Goal: Information Seeking & Learning: Learn about a topic

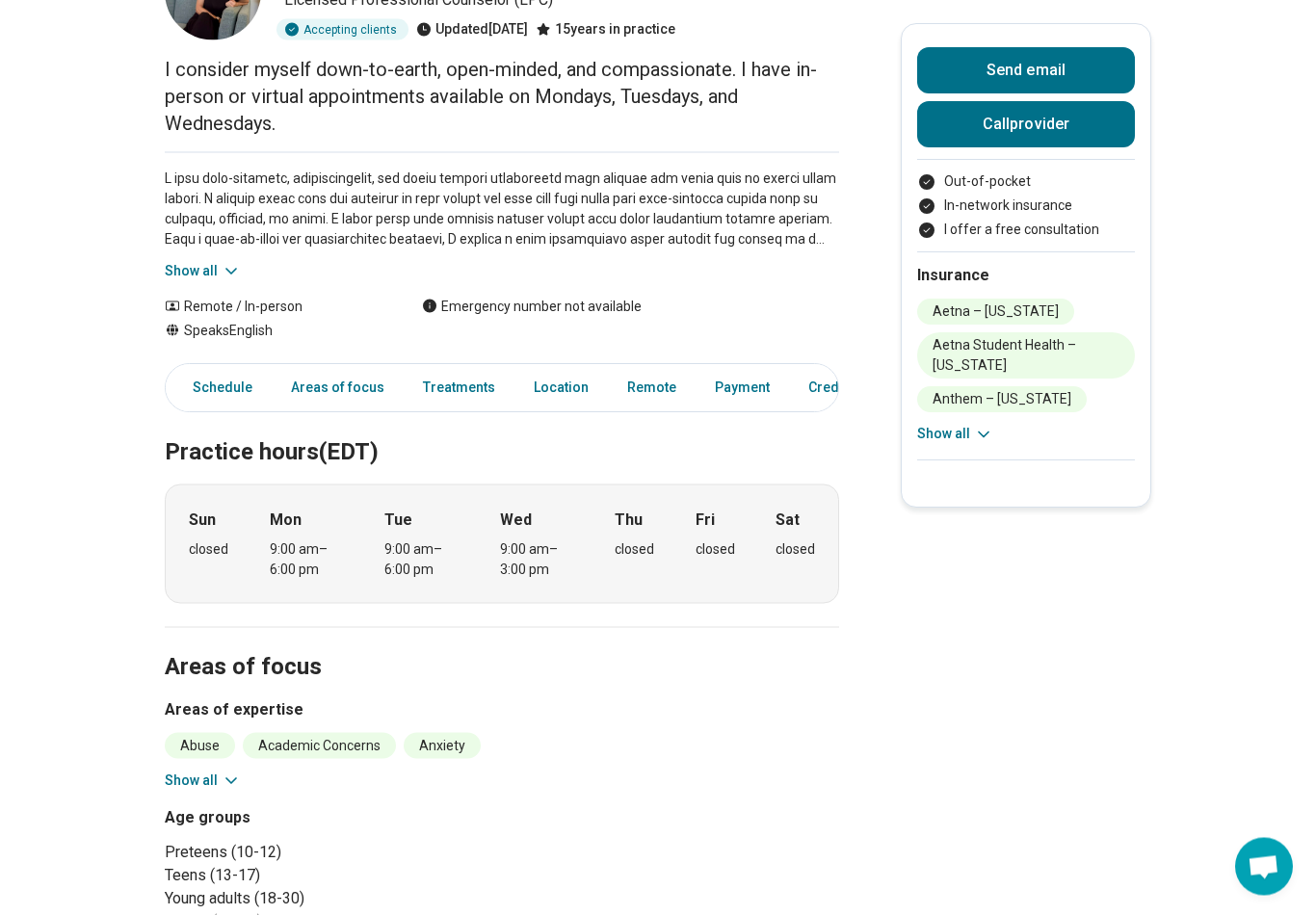
scroll to position [169, 0]
click at [982, 441] on icon at bounding box center [984, 435] width 20 height 20
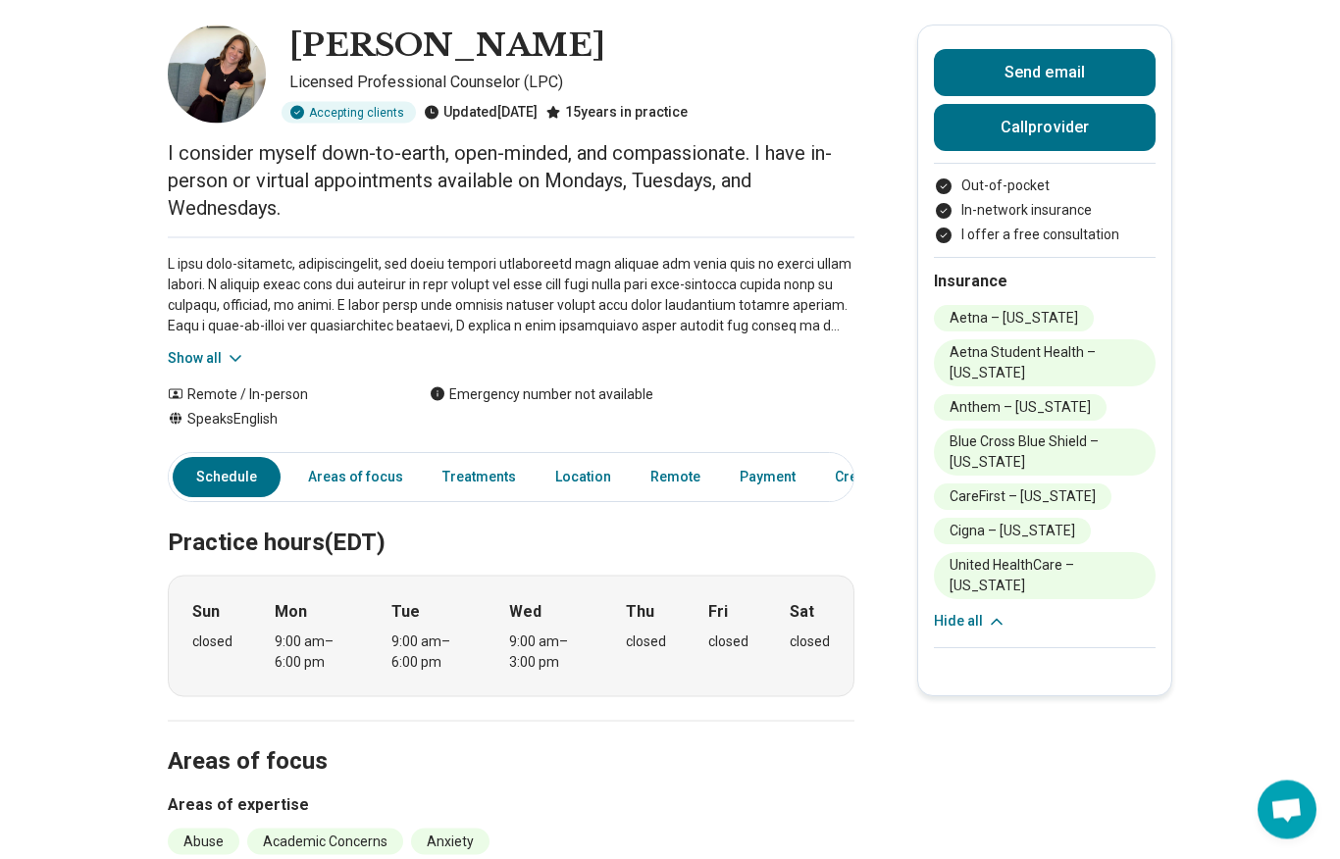
scroll to position [0, 0]
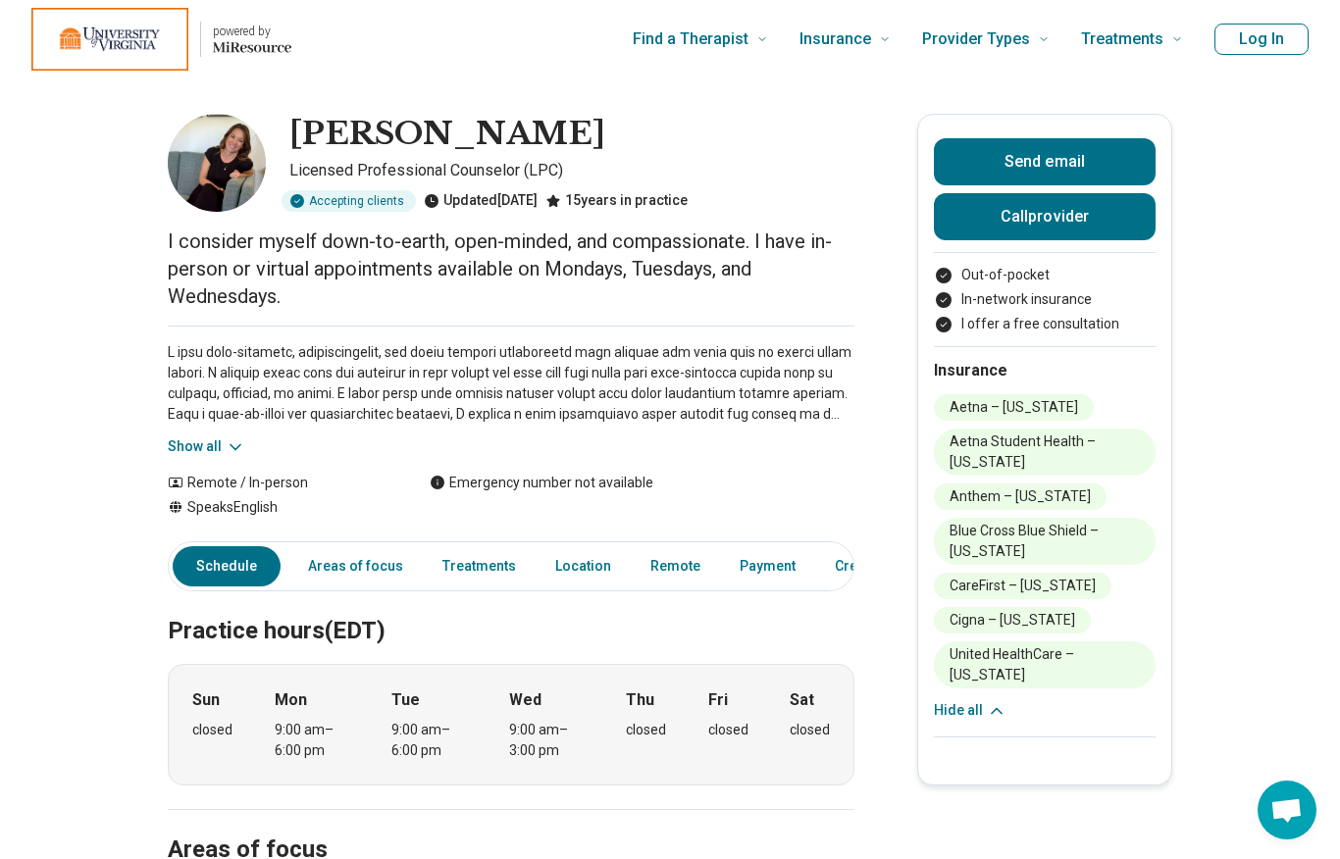
click at [192, 456] on button "Show all" at bounding box center [206, 447] width 77 height 21
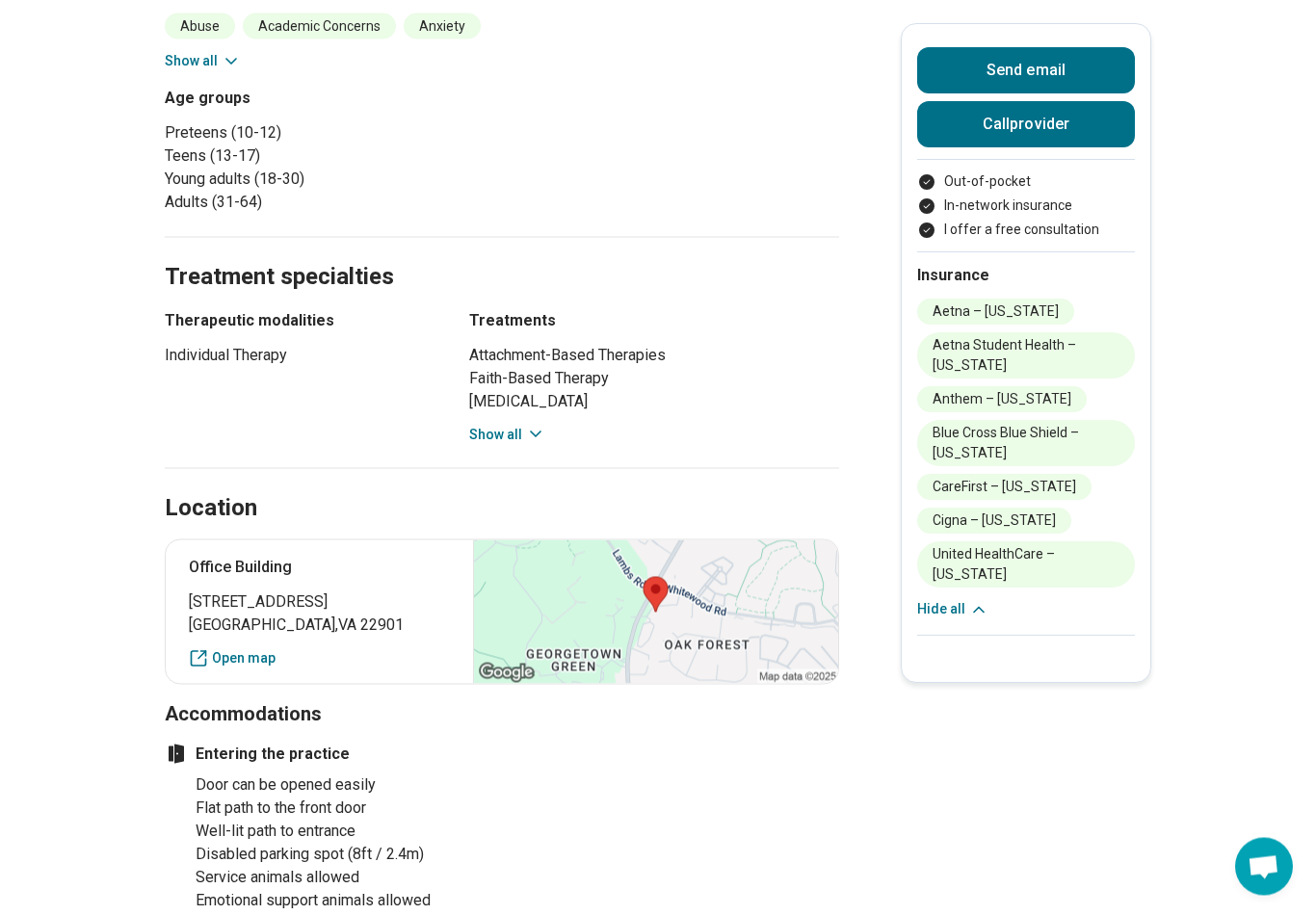
scroll to position [1089, 0]
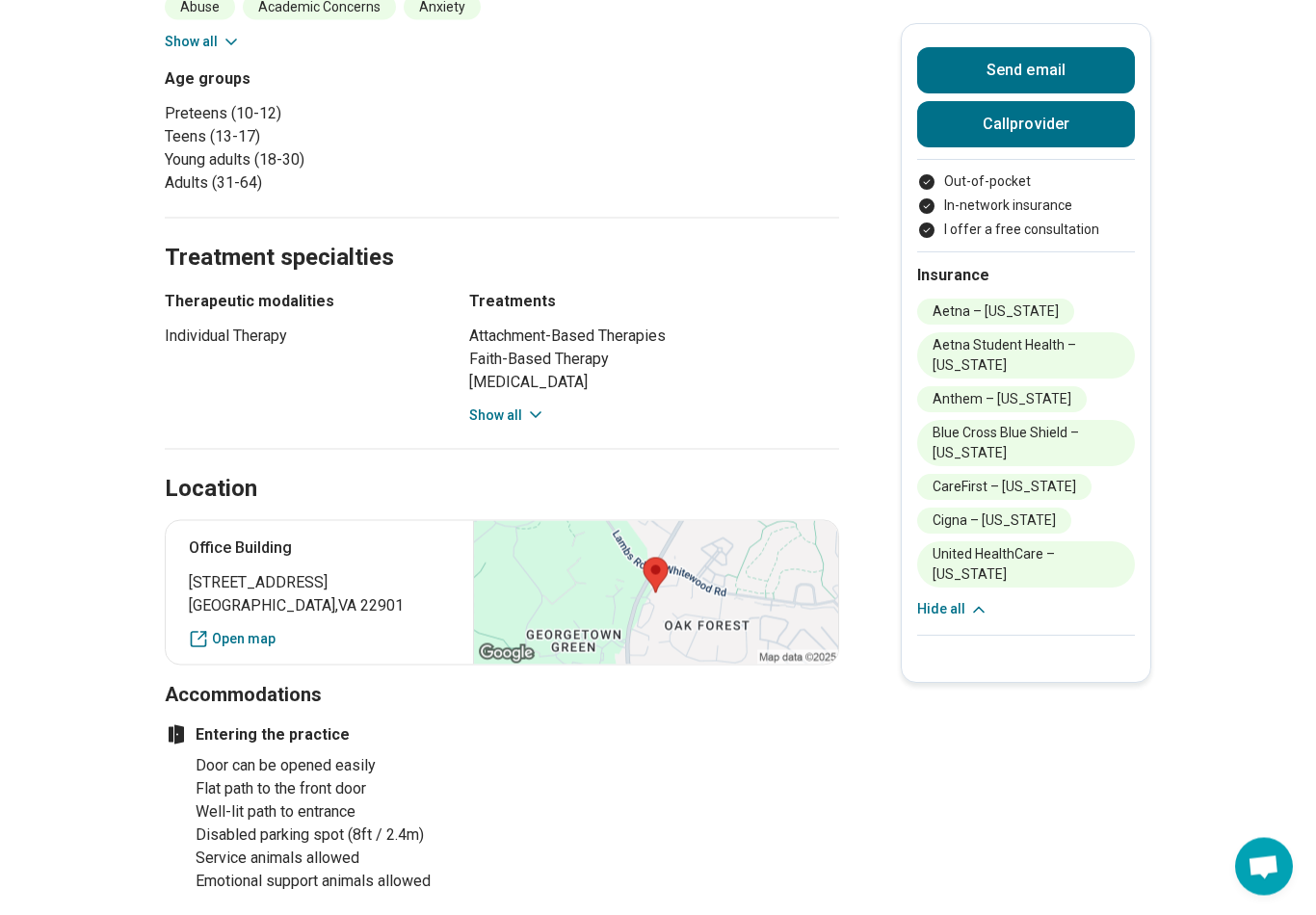
click at [513, 419] on button "Show all" at bounding box center [507, 415] width 76 height 21
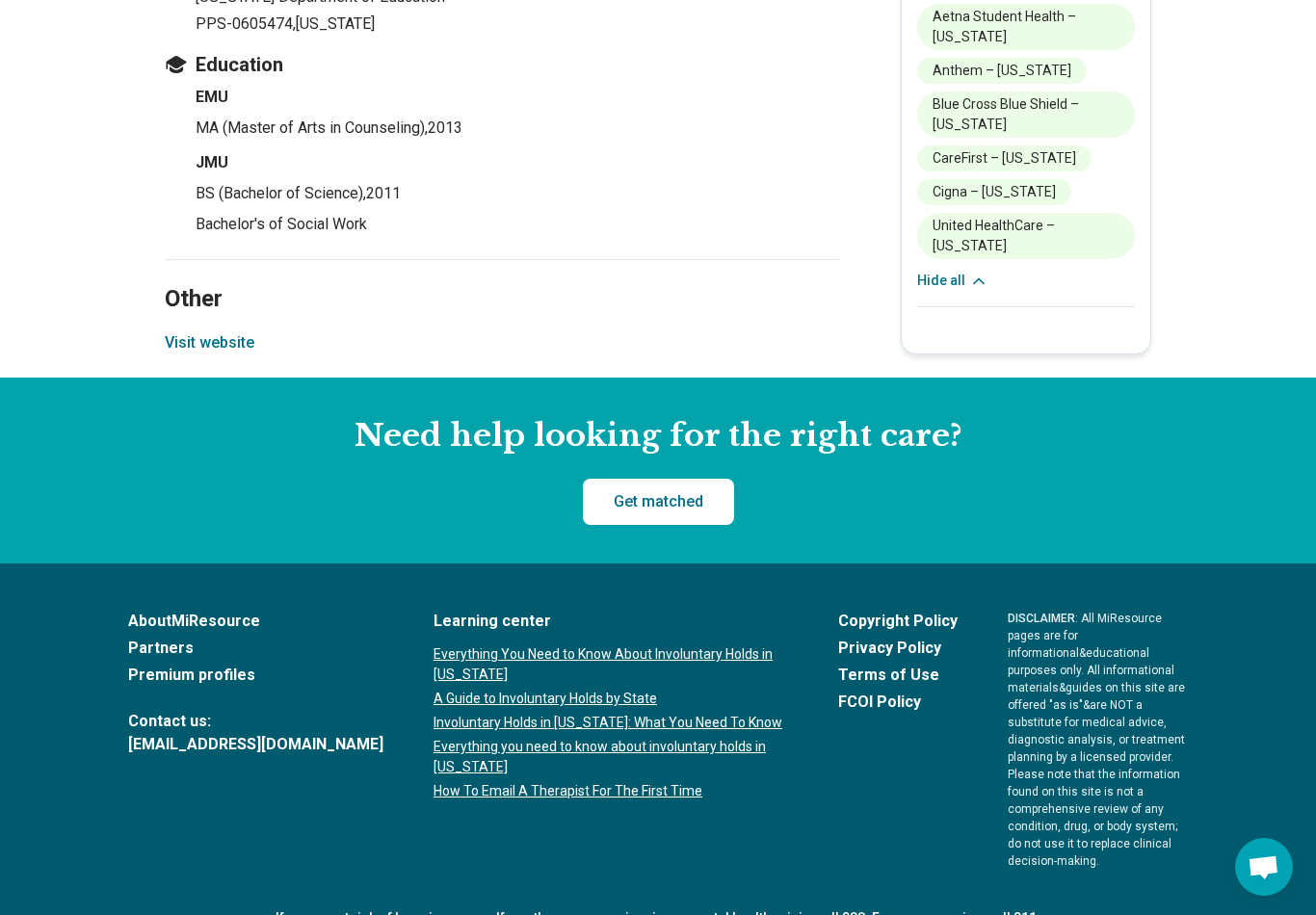
scroll to position [2926, 0]
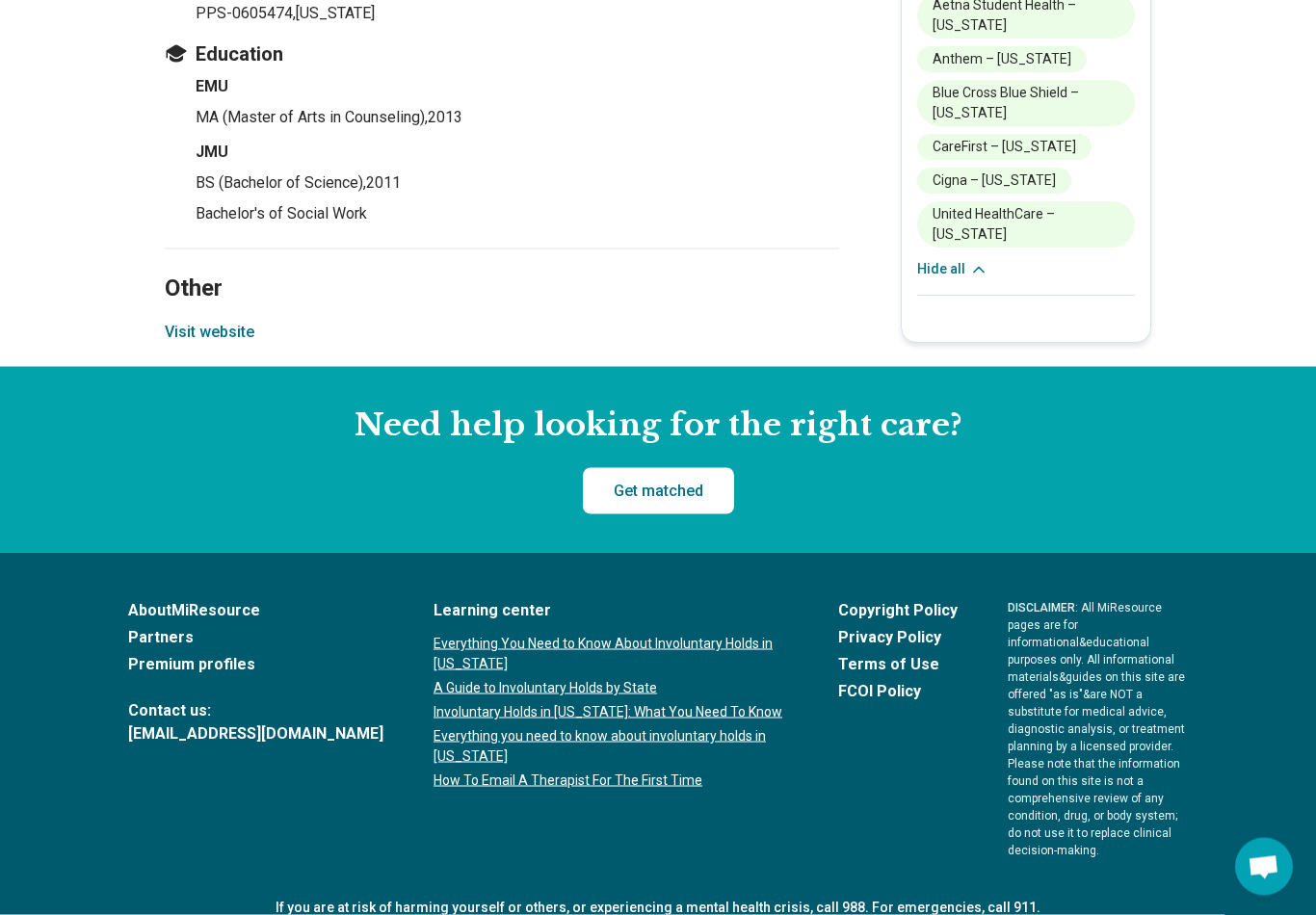
click at [230, 344] on button "Visit website" at bounding box center [209, 333] width 89 height 24
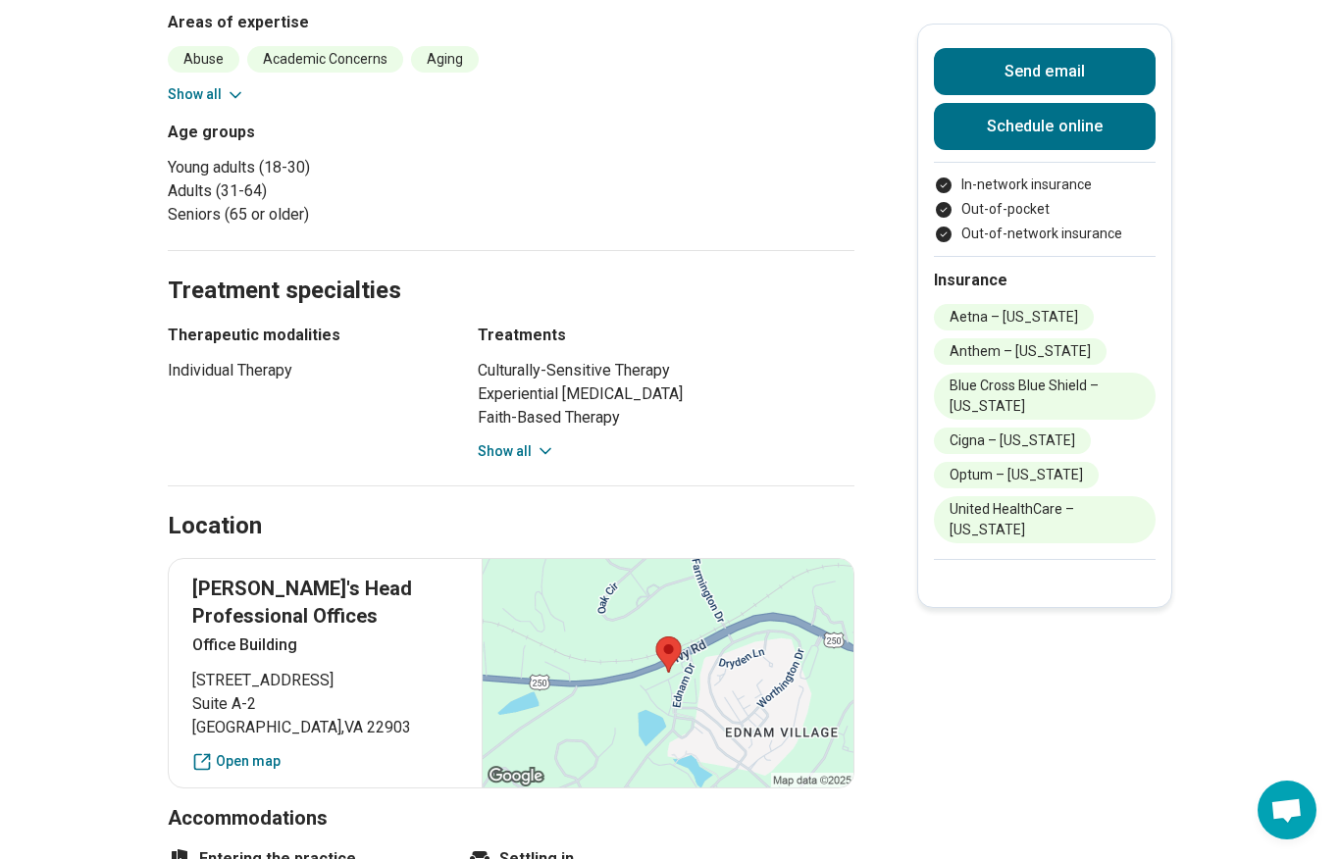
scroll to position [845, 0]
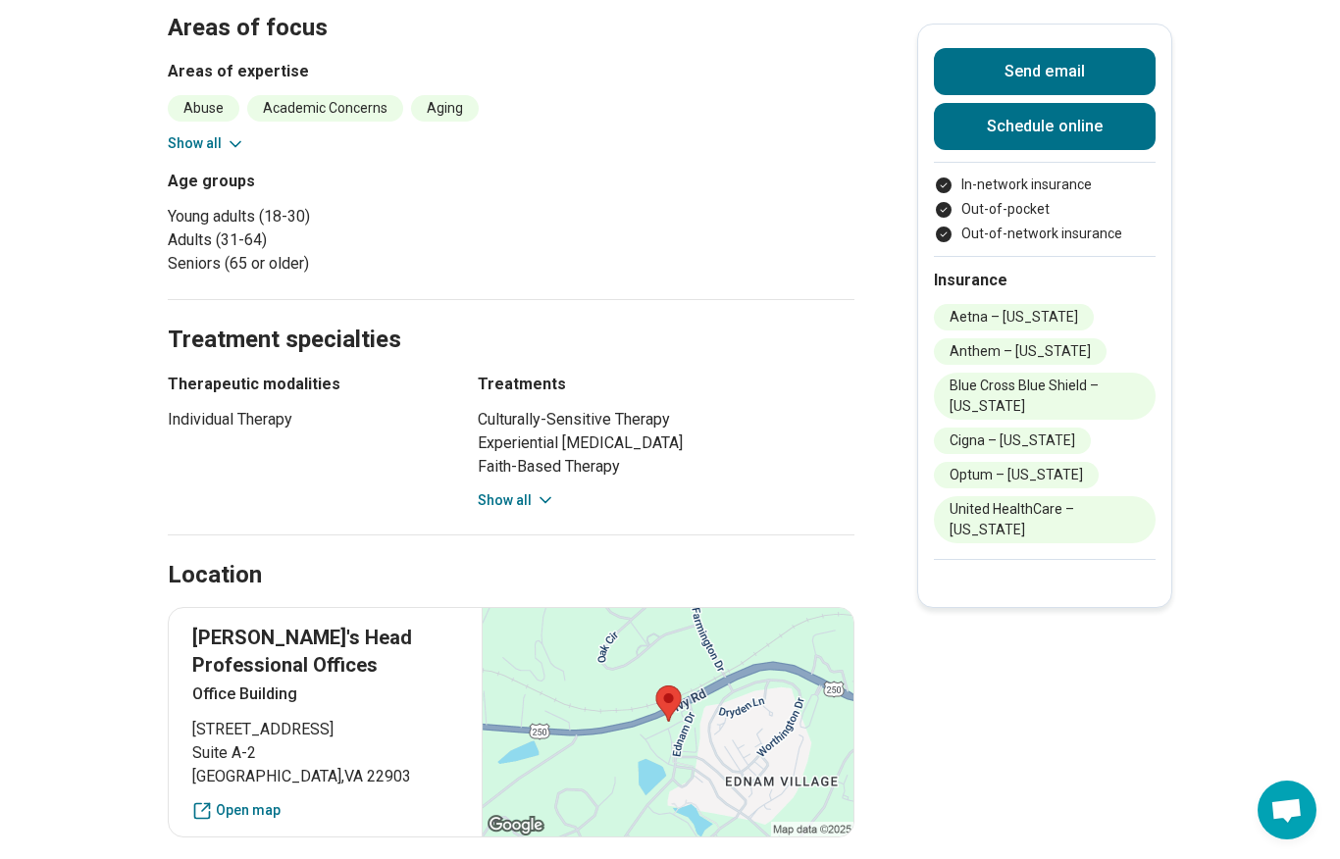
click at [522, 491] on button "Show all" at bounding box center [516, 501] width 77 height 21
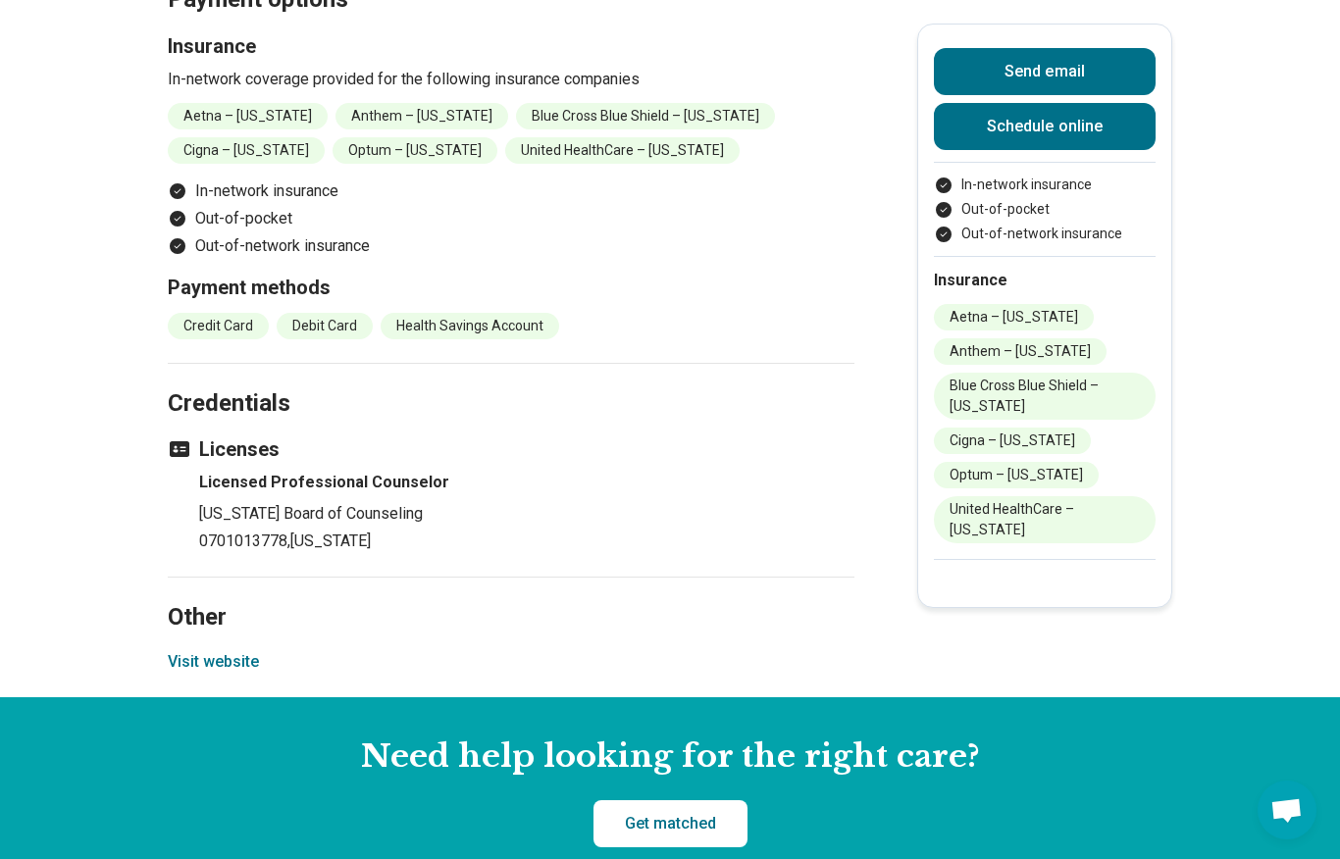
scroll to position [2169, 0]
click at [201, 651] on button "Visit website" at bounding box center [213, 663] width 91 height 24
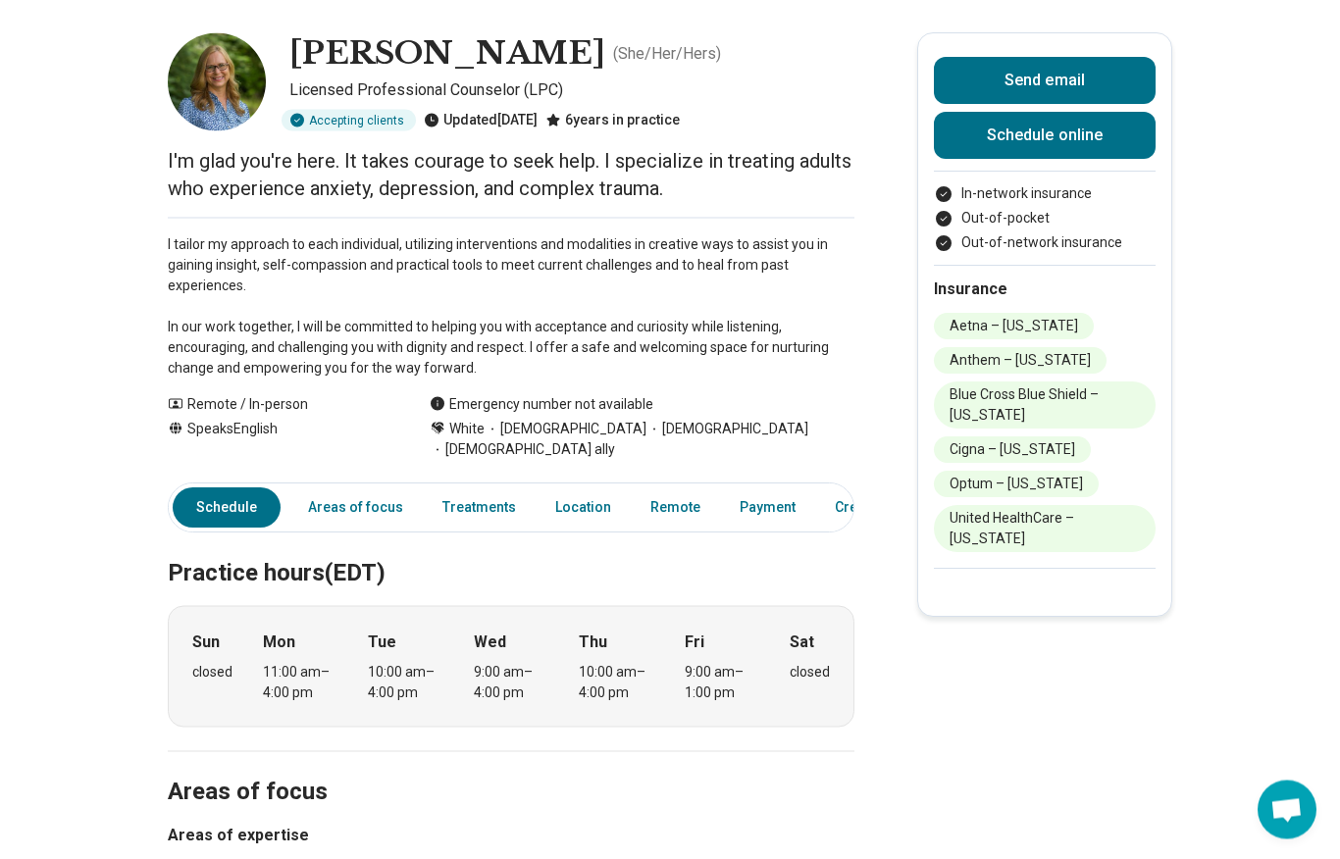
scroll to position [0, 0]
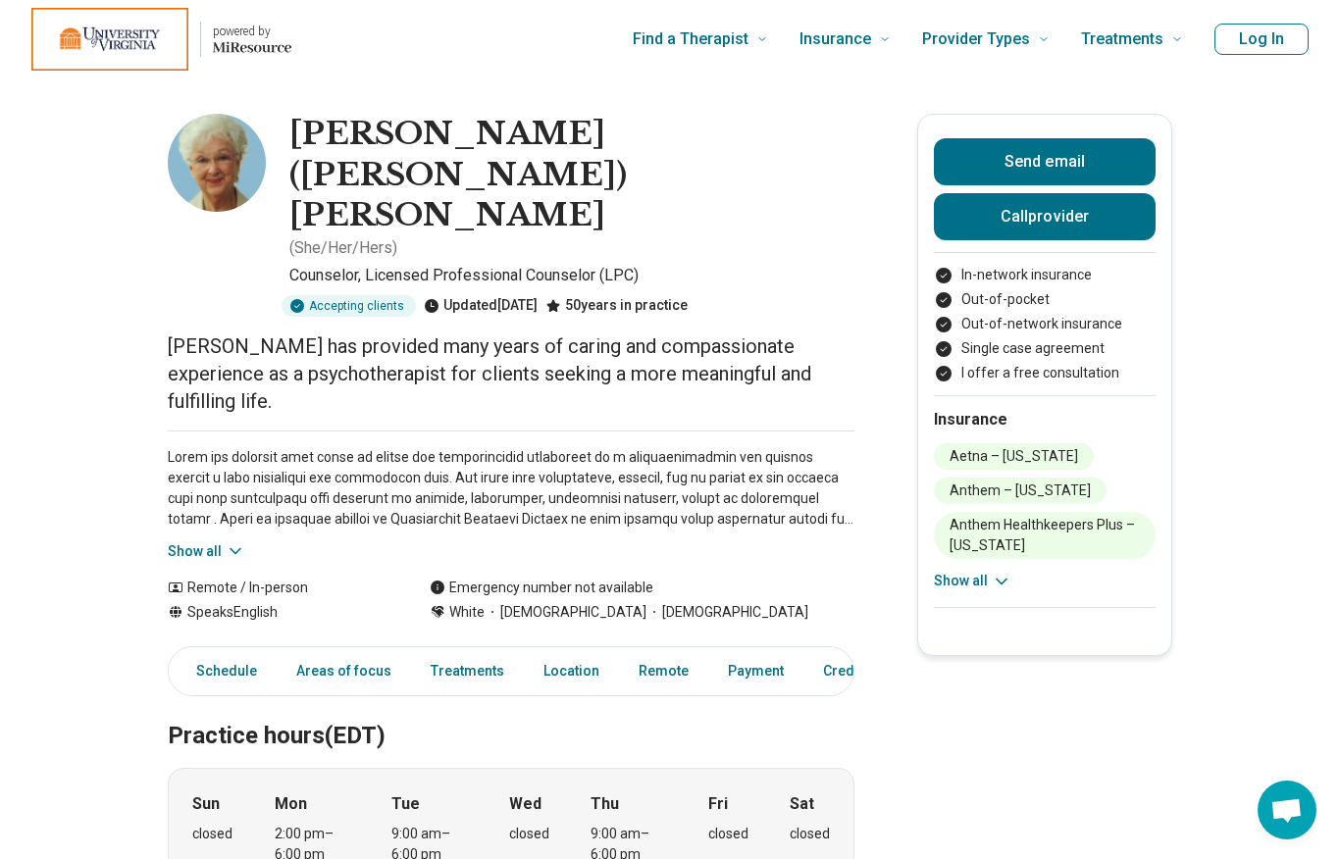
click at [211, 542] on button "Show all" at bounding box center [206, 552] width 77 height 21
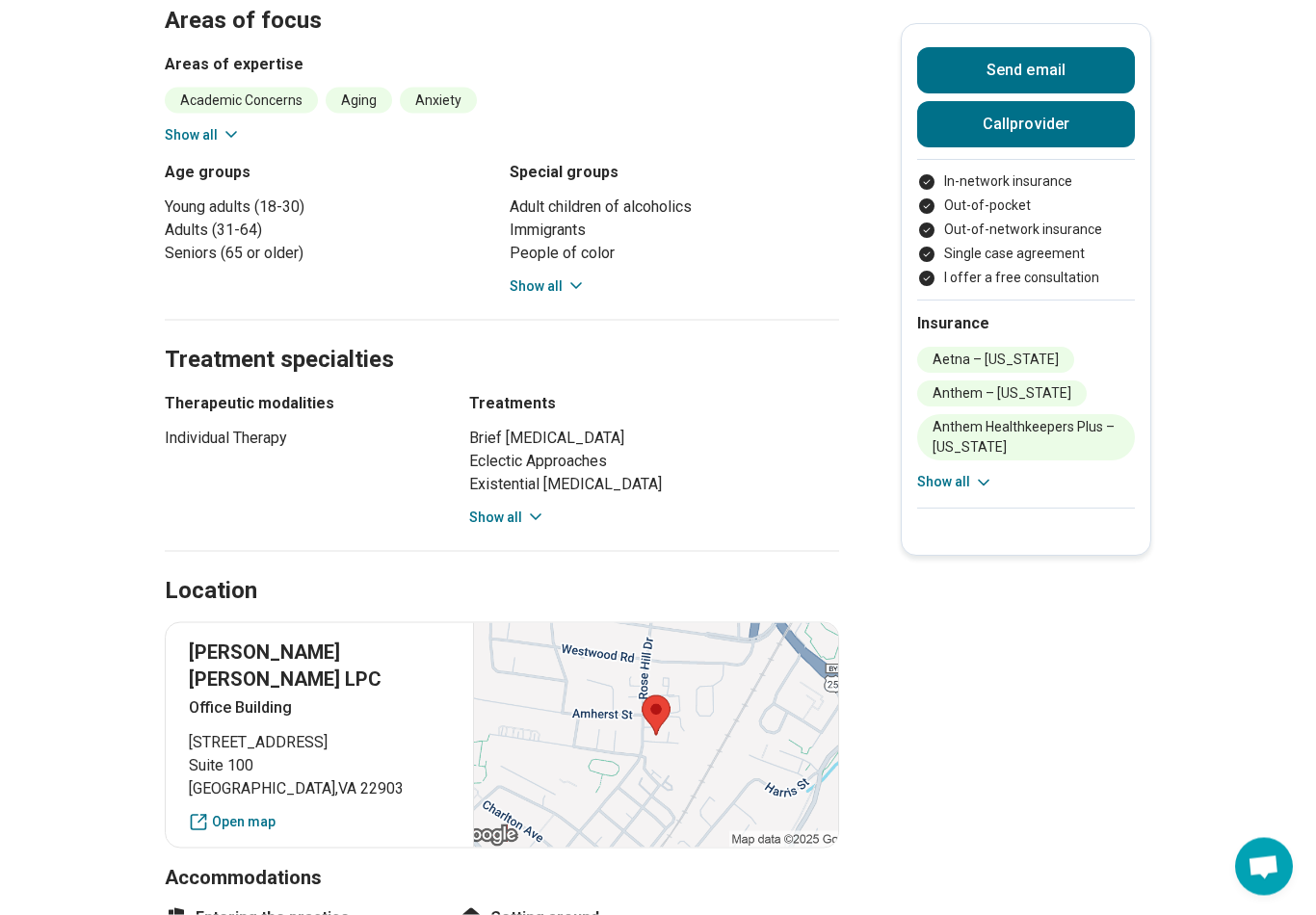
scroll to position [1437, 0]
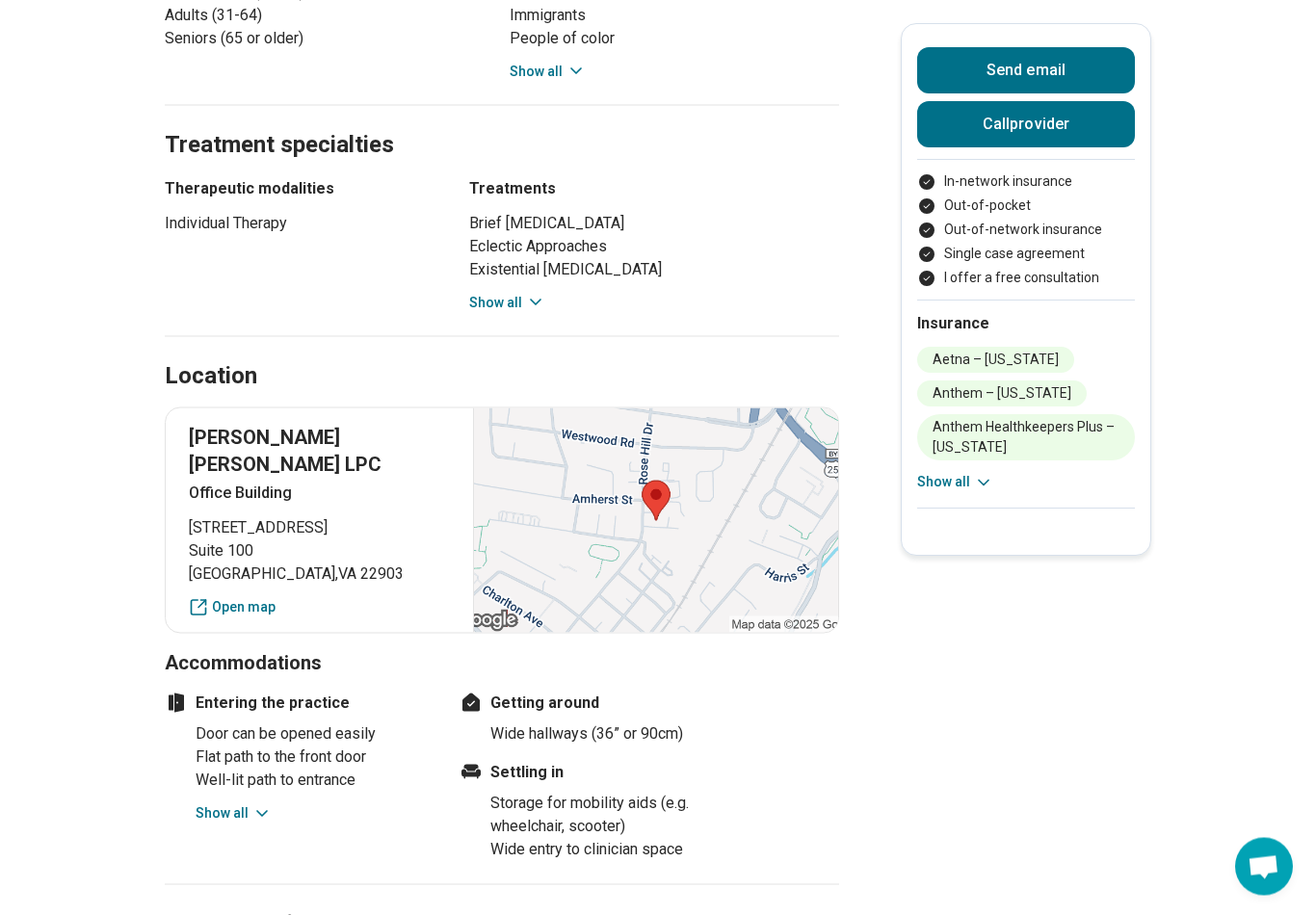
click at [521, 293] on button "Show all" at bounding box center [507, 302] width 76 height 21
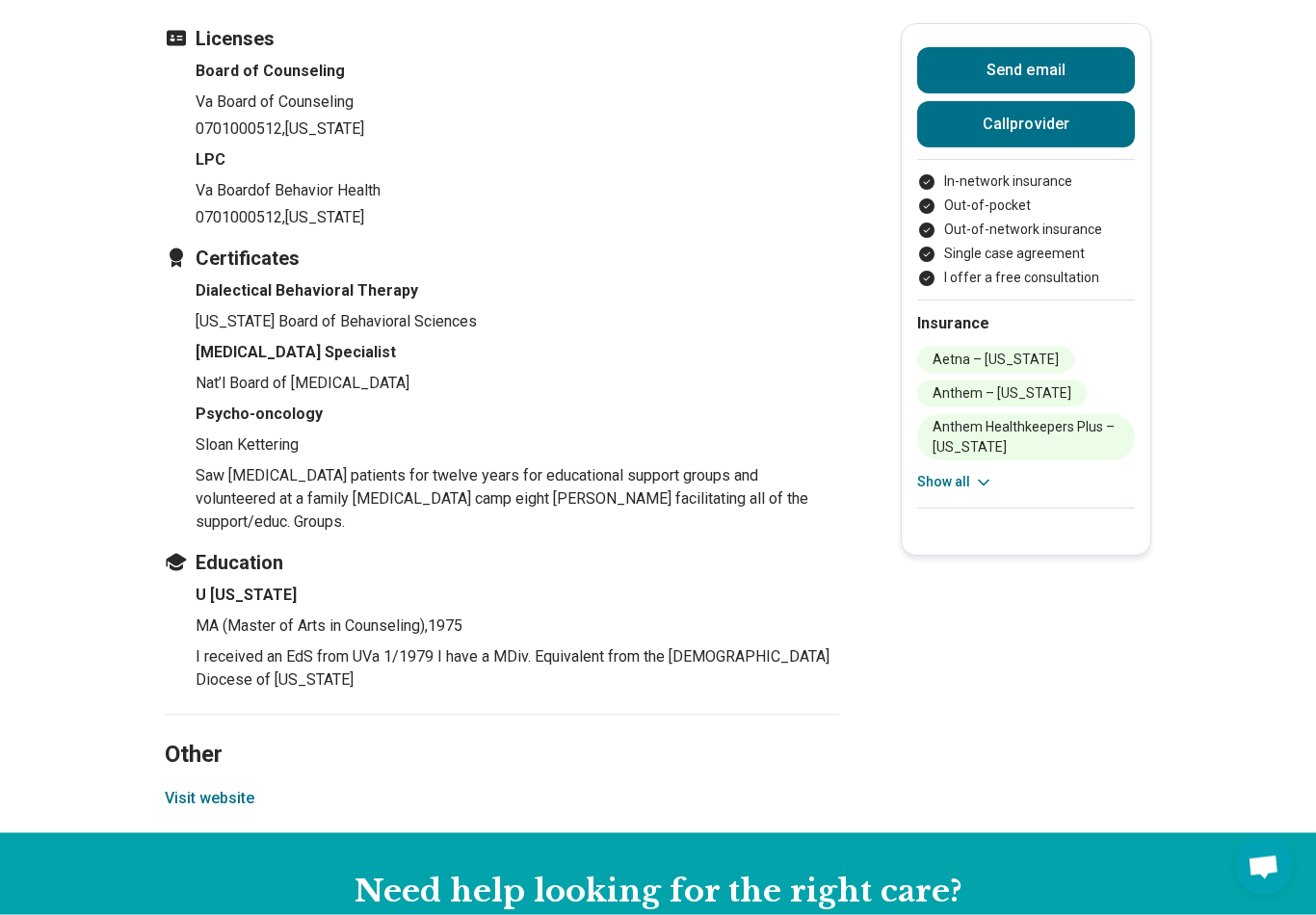
scroll to position [3510, 0]
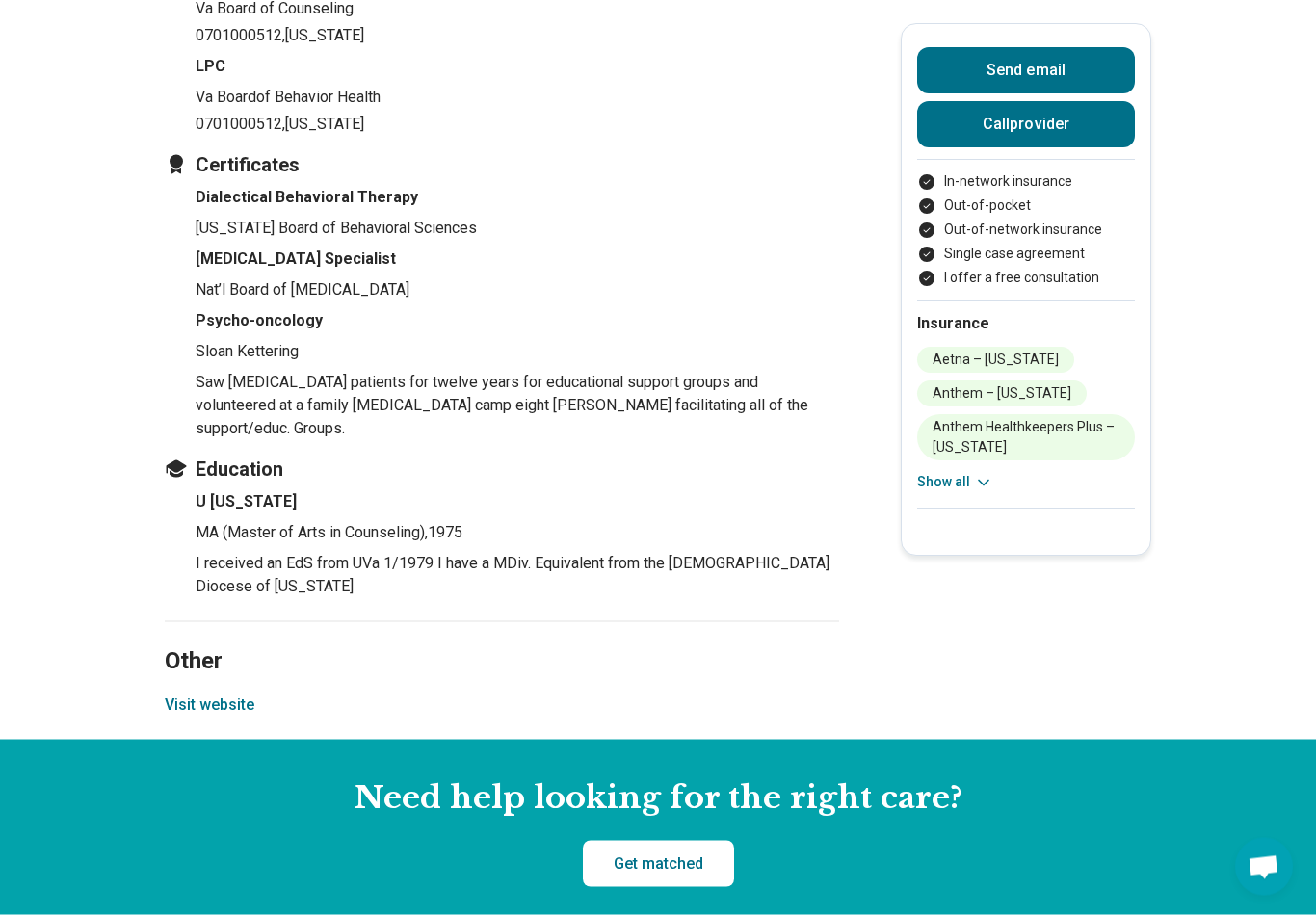
click at [239, 693] on button "Visit website" at bounding box center [209, 705] width 89 height 24
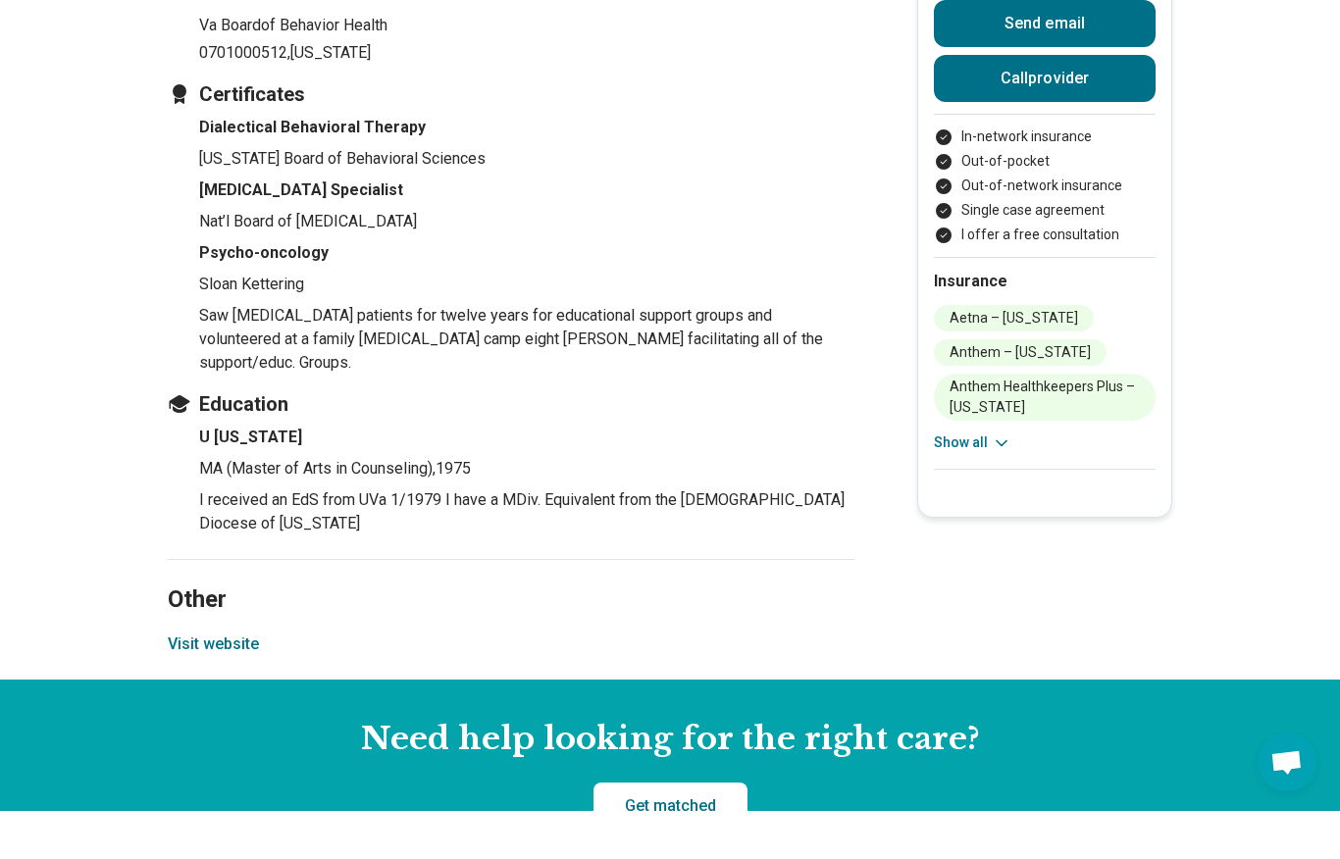
scroll to position [3648, 0]
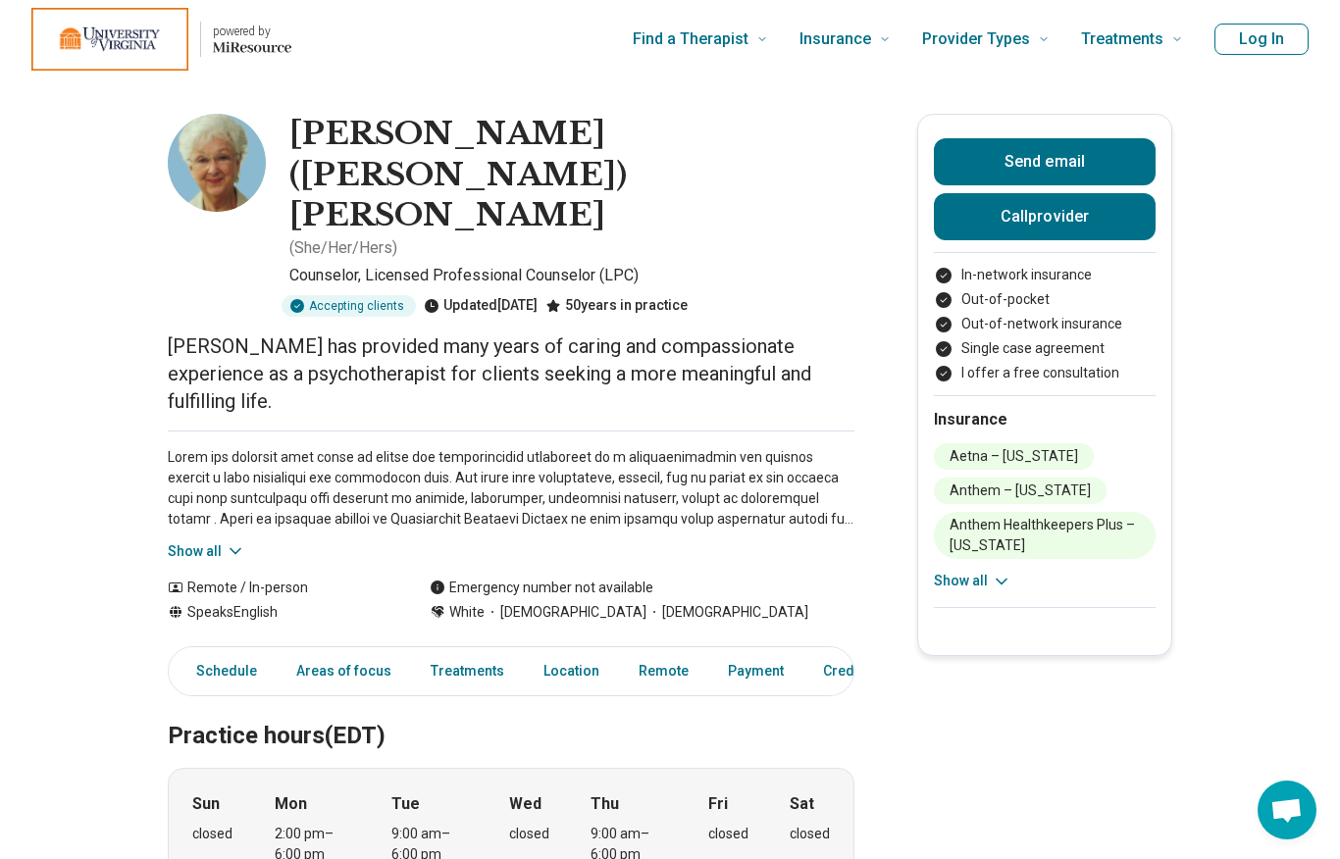
click at [996, 582] on icon at bounding box center [1002, 582] width 20 height 20
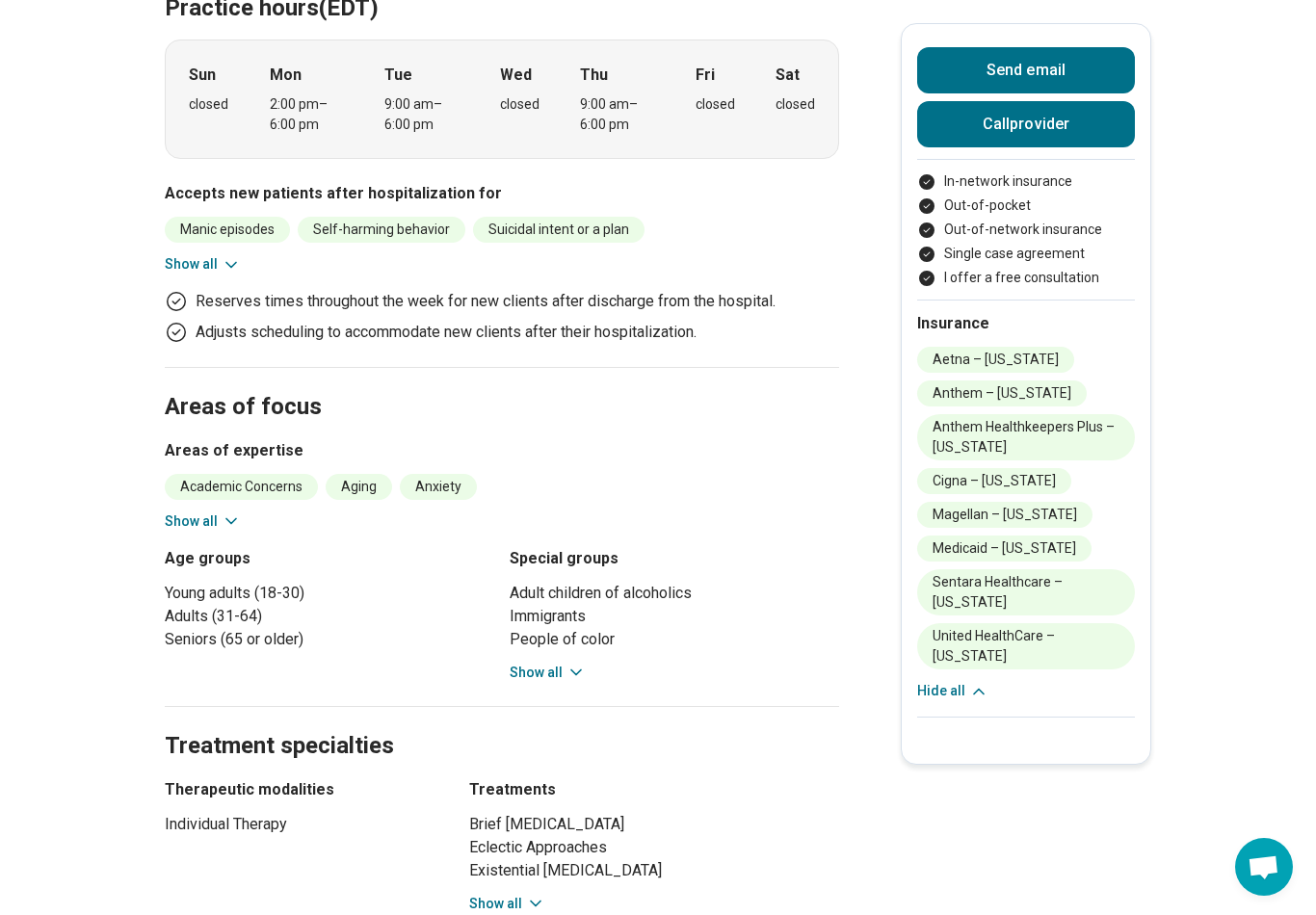
scroll to position [809, 0]
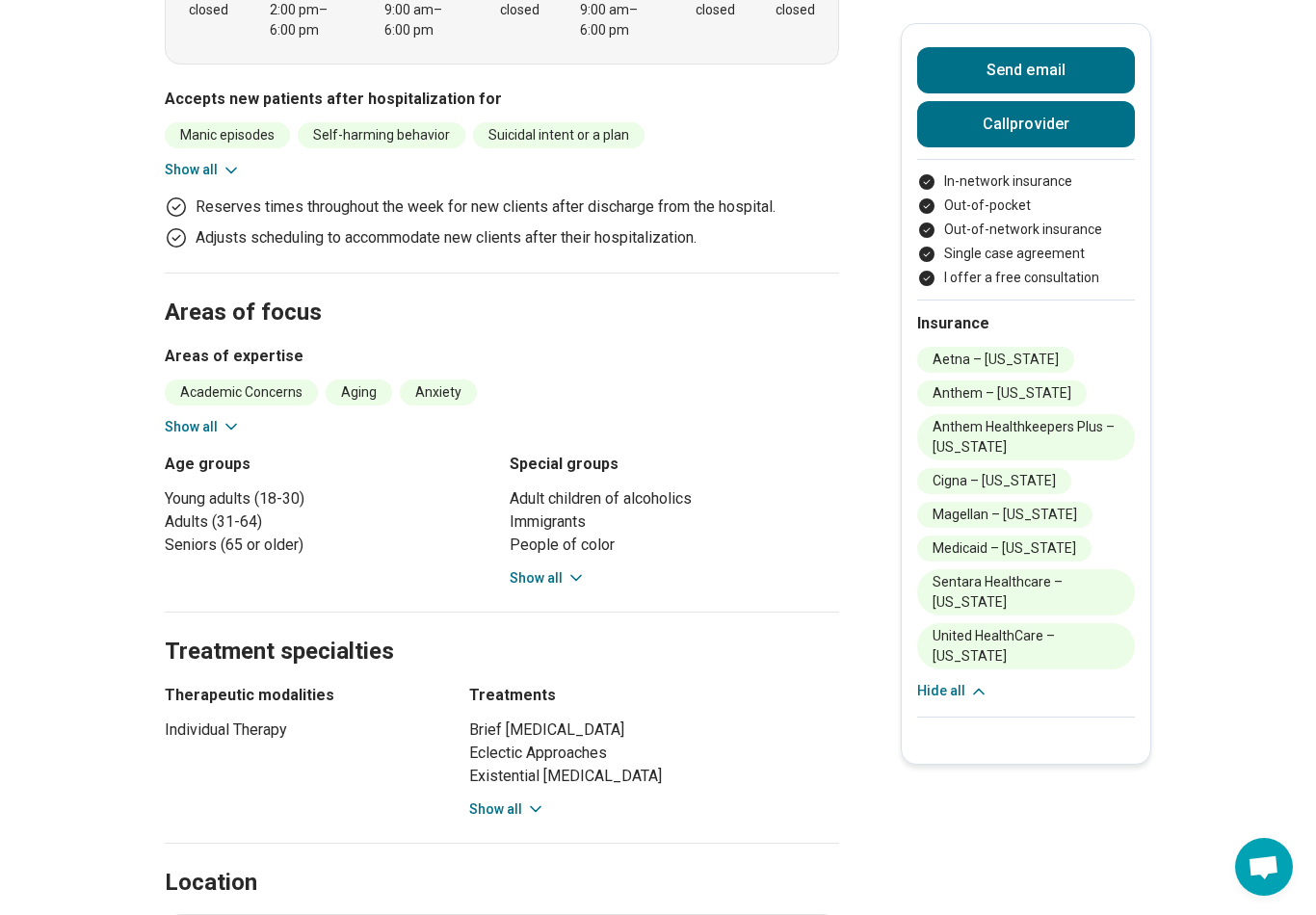
click at [559, 568] on button "Show all" at bounding box center [547, 578] width 76 height 21
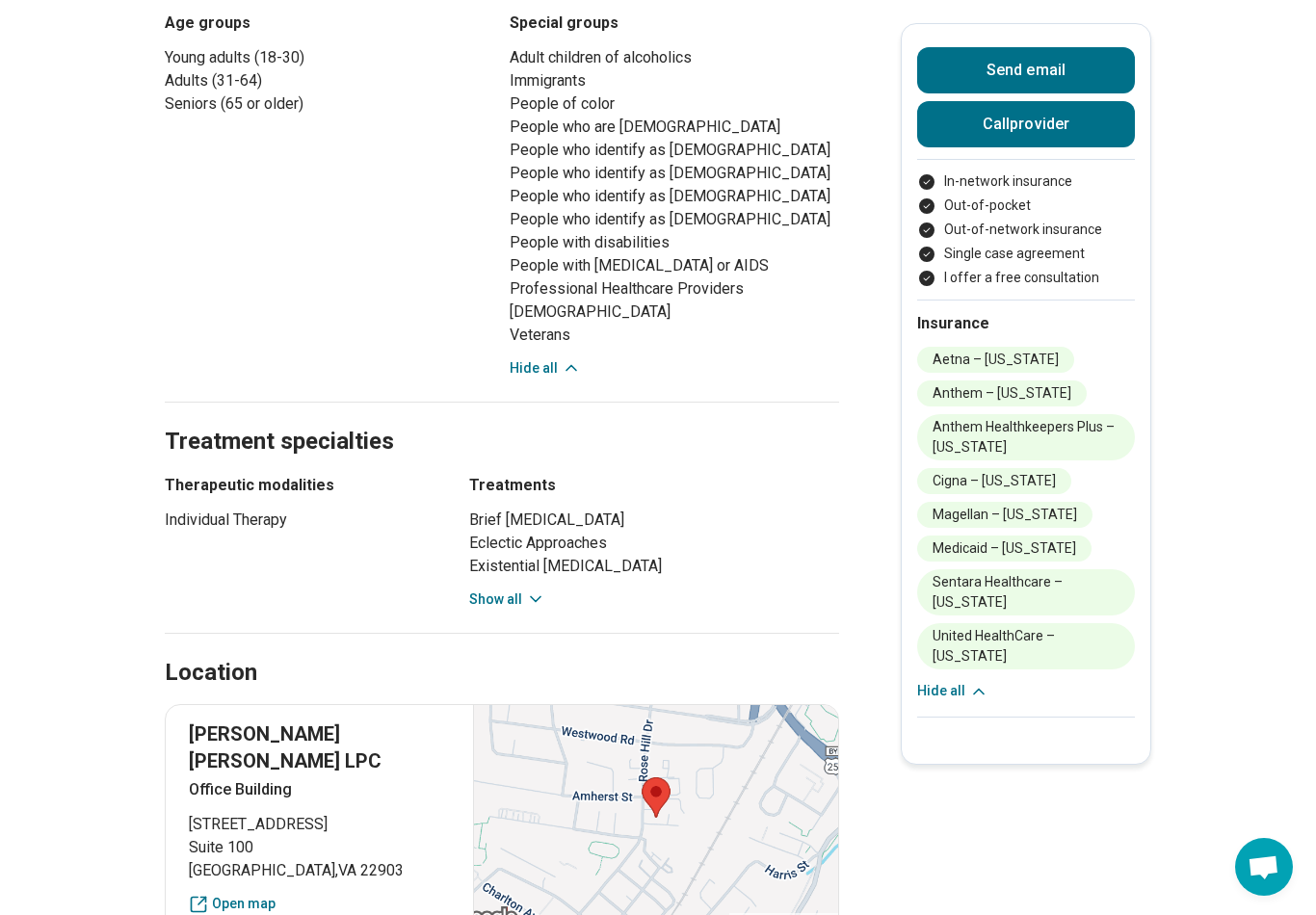
scroll to position [1290, 0]
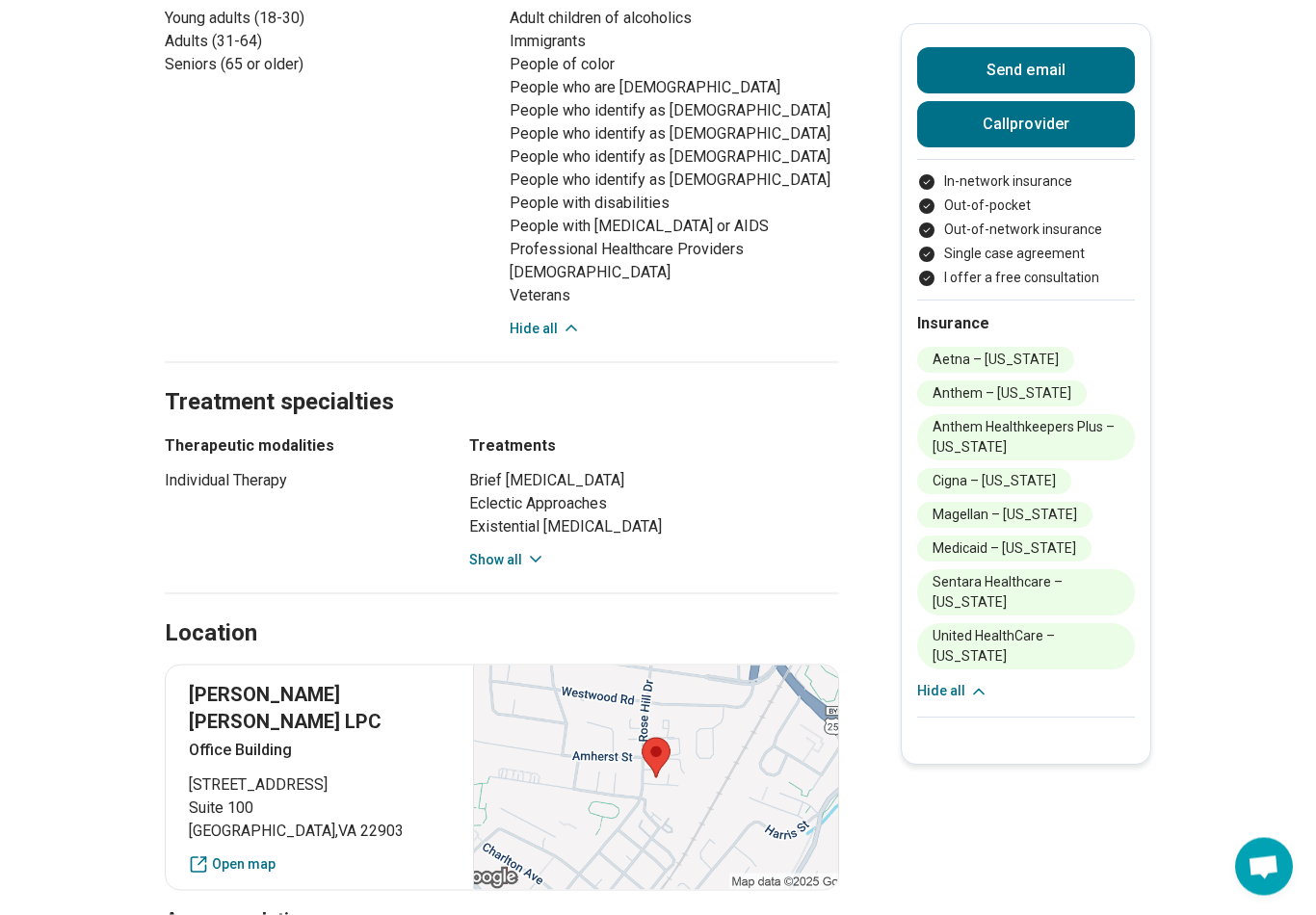
click at [521, 550] on button "Show all" at bounding box center [507, 560] width 76 height 21
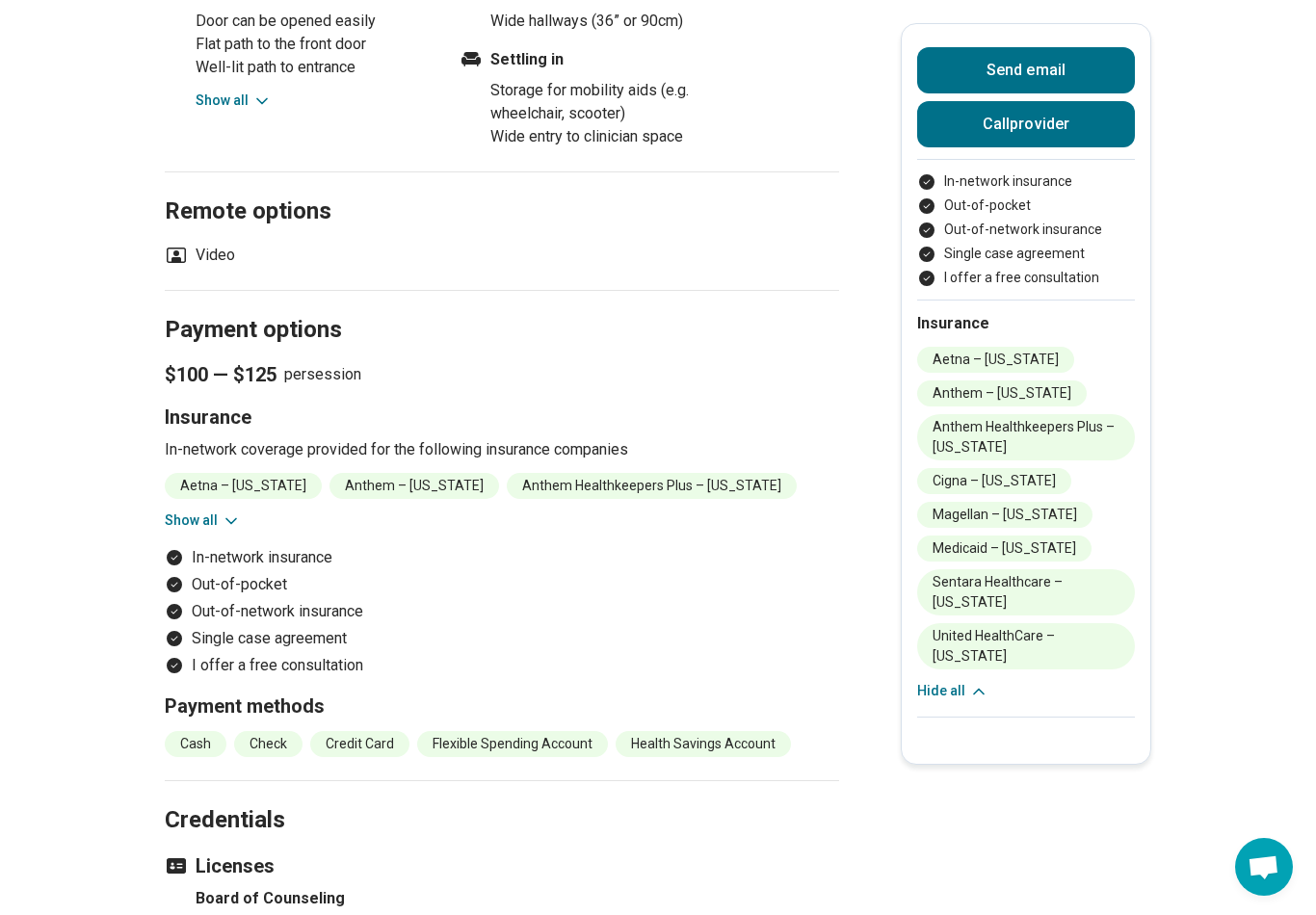
scroll to position [2808, 0]
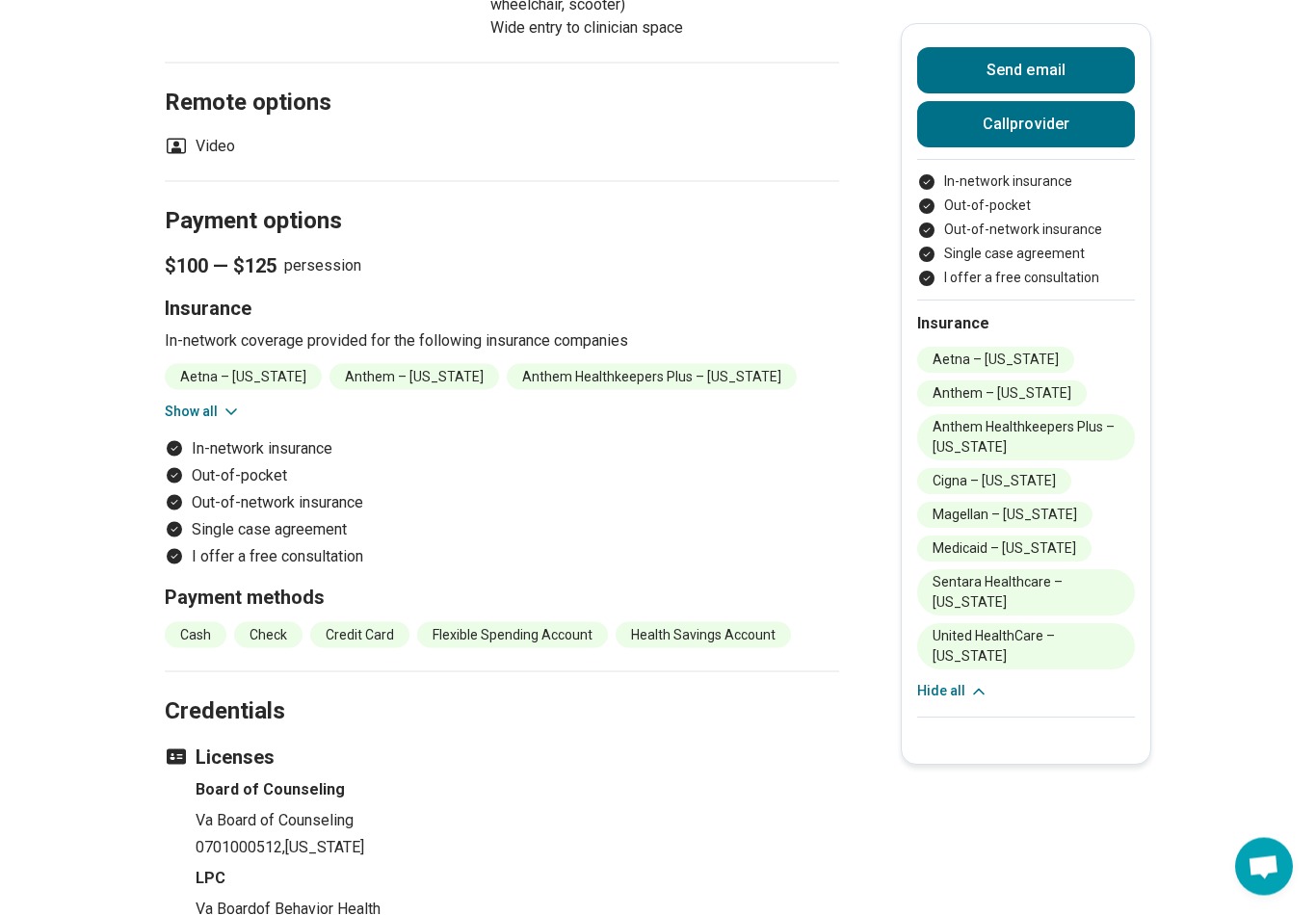
click at [215, 402] on button "Show all" at bounding box center [202, 411] width 76 height 21
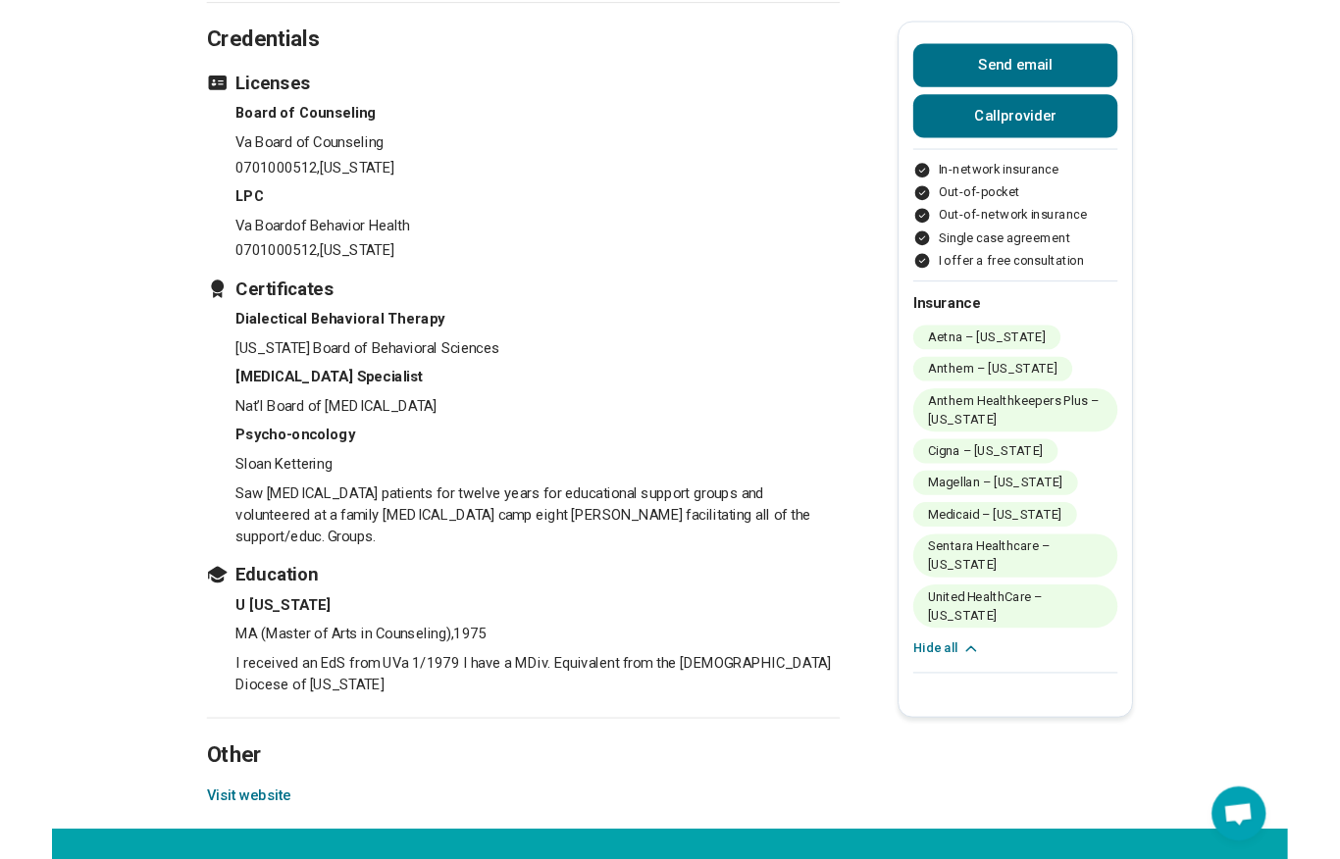
scroll to position [3615, 0]
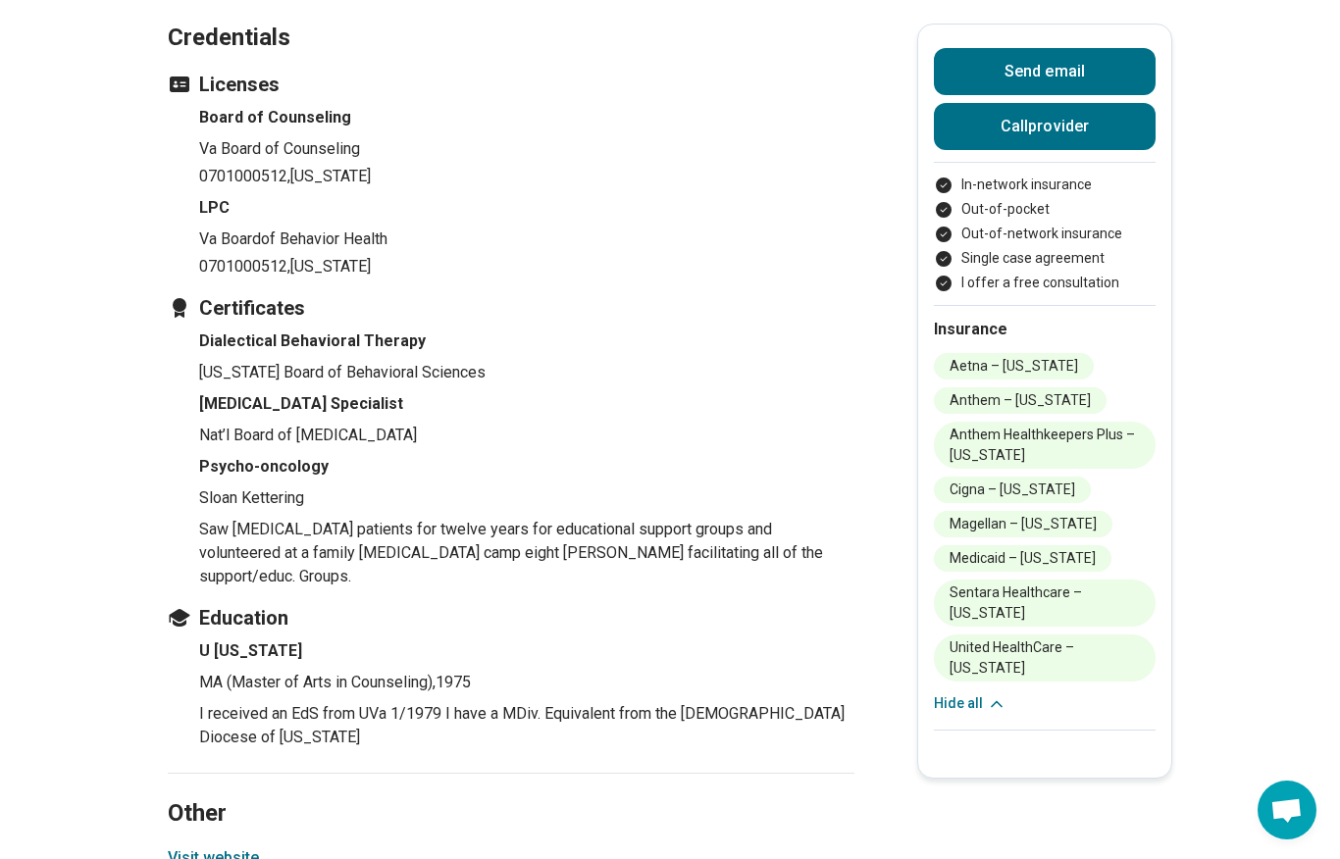
click at [237, 847] on button "Visit website" at bounding box center [213, 859] width 91 height 24
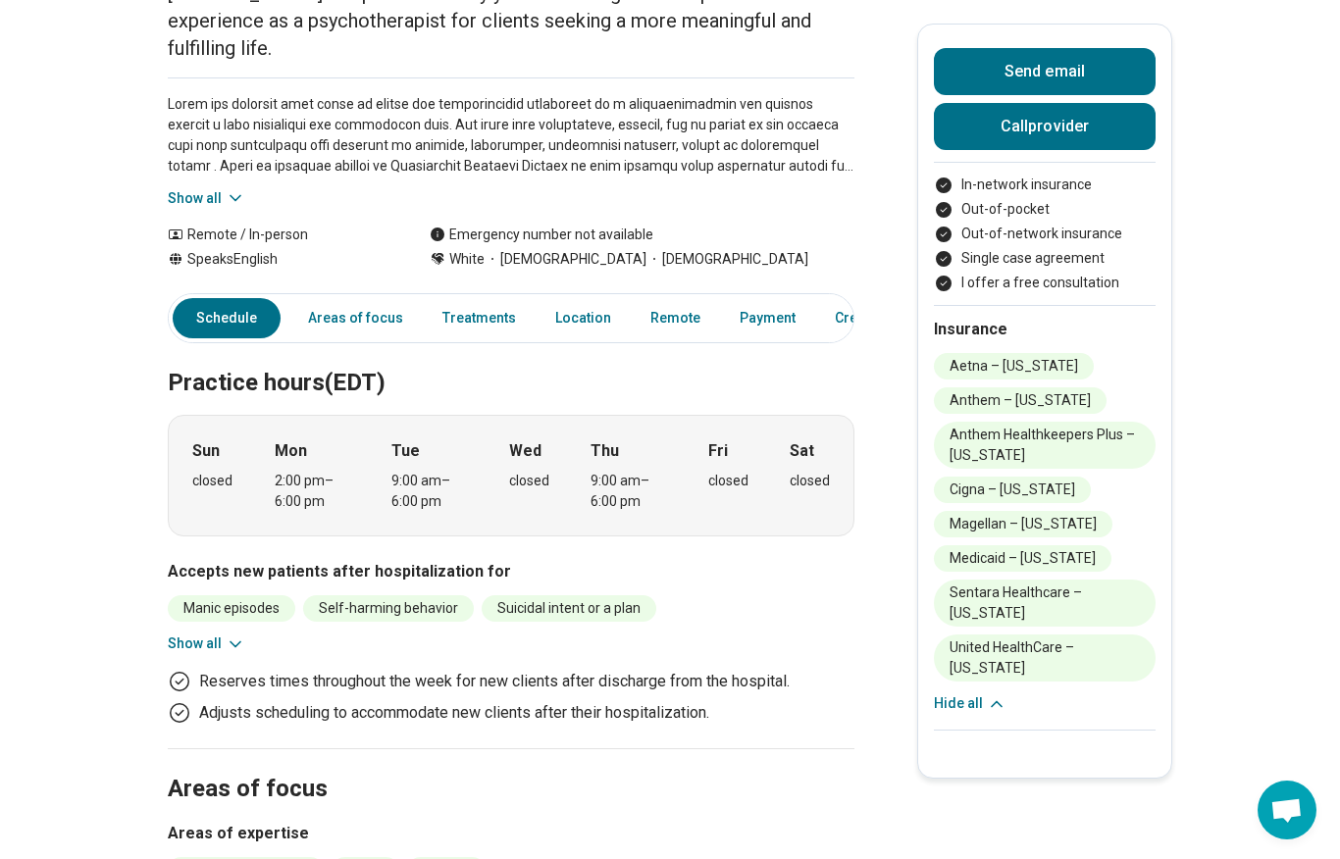
scroll to position [76, 0]
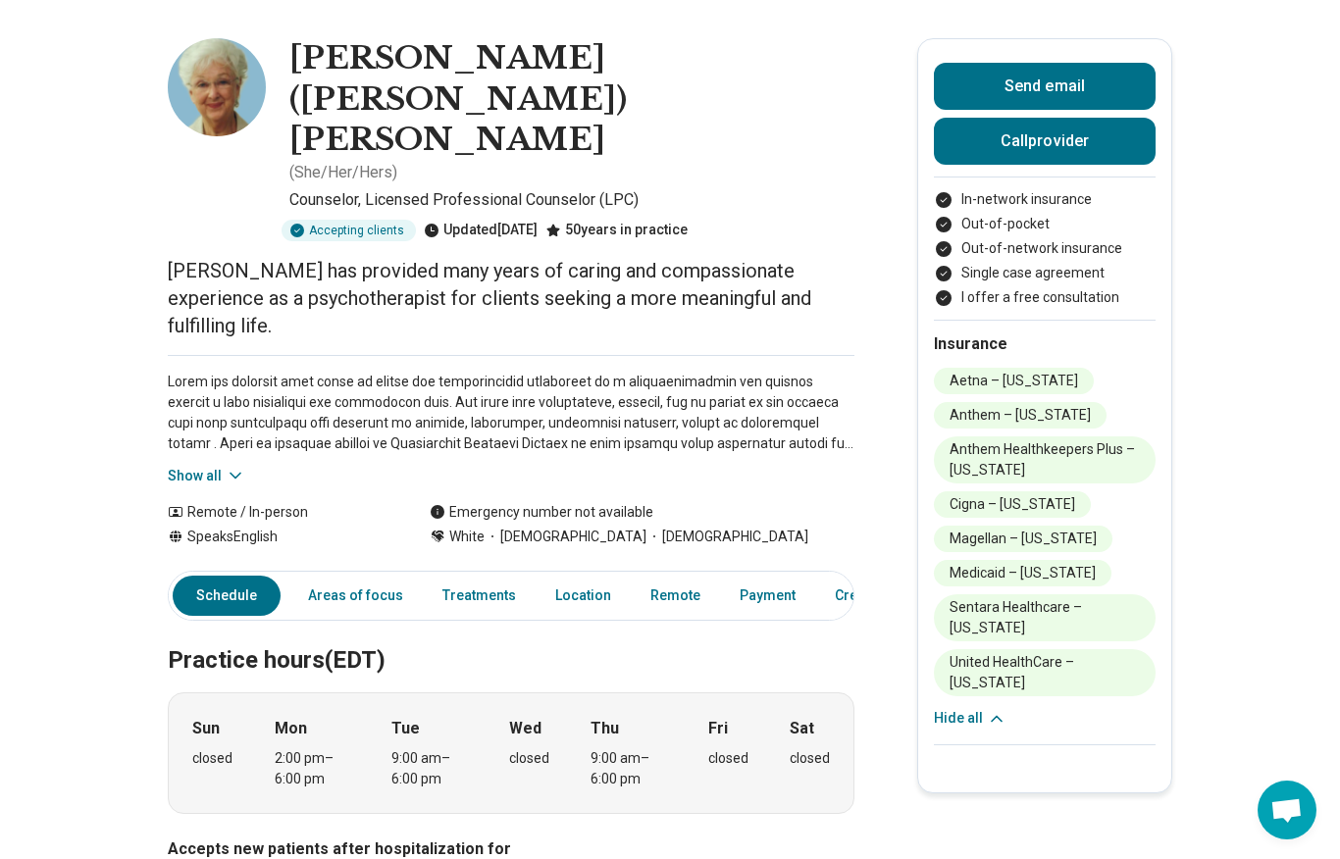
click at [199, 466] on button "Show all" at bounding box center [206, 476] width 77 height 21
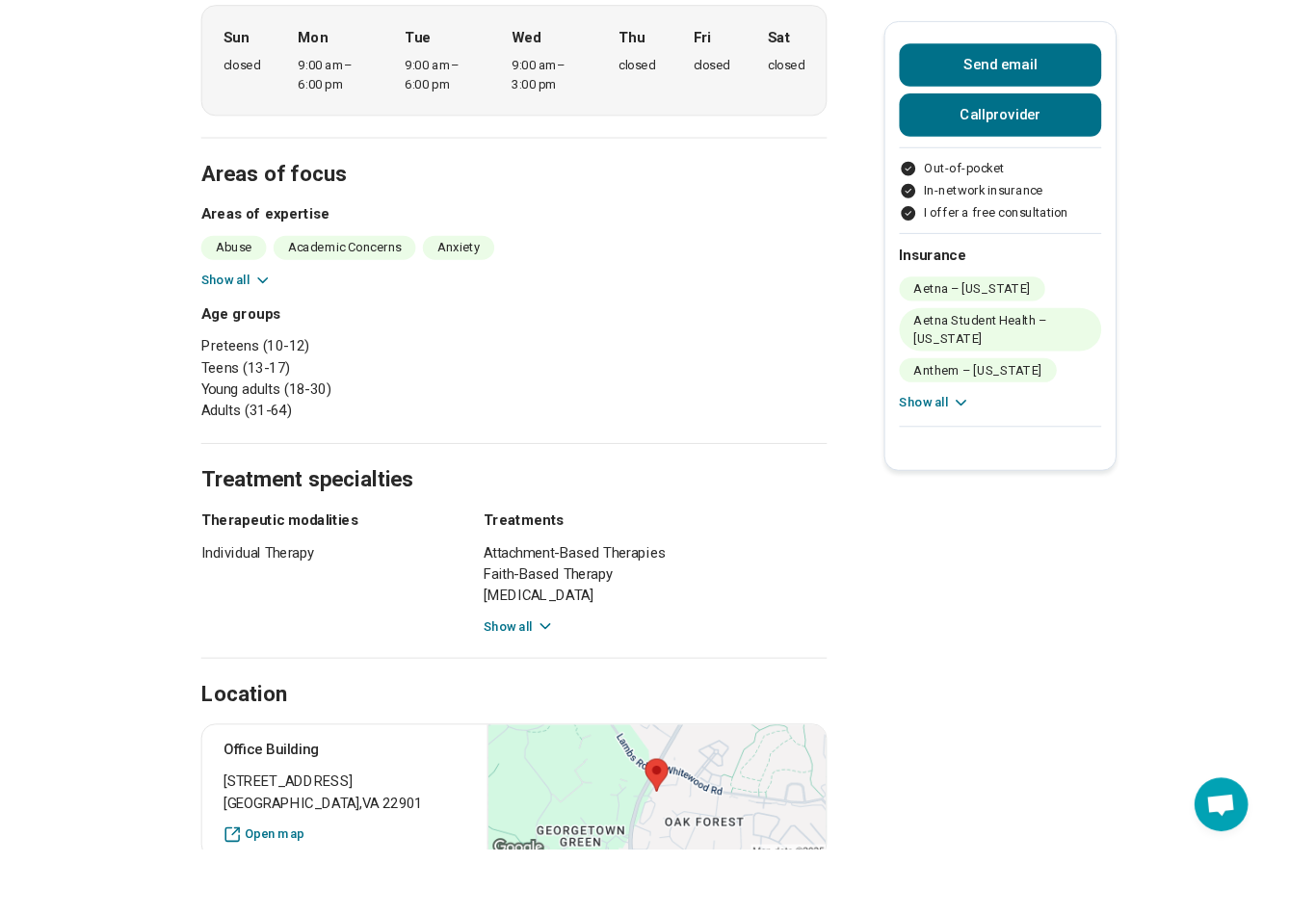
scroll to position [635, 0]
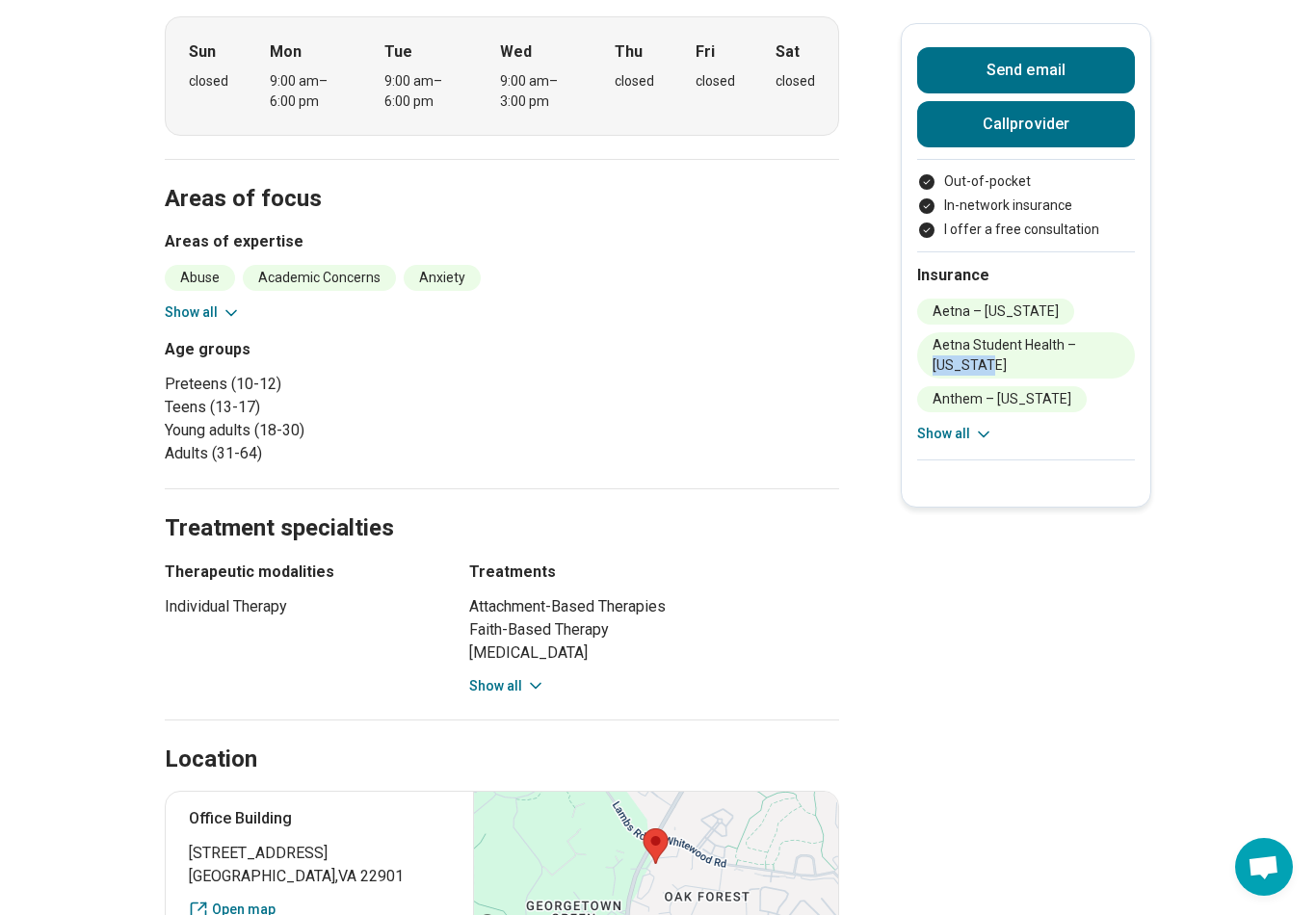
click at [1014, 566] on main "[PERSON_NAME] Licensed Professional Counselor (LPC) Accepting clients Updated […" at bounding box center [658, 900] width 1316 height 2918
click at [1010, 573] on main "[PERSON_NAME] Licensed Professional Counselor (LPC) Accepting clients Updated […" at bounding box center [658, 900] width 1316 height 2918
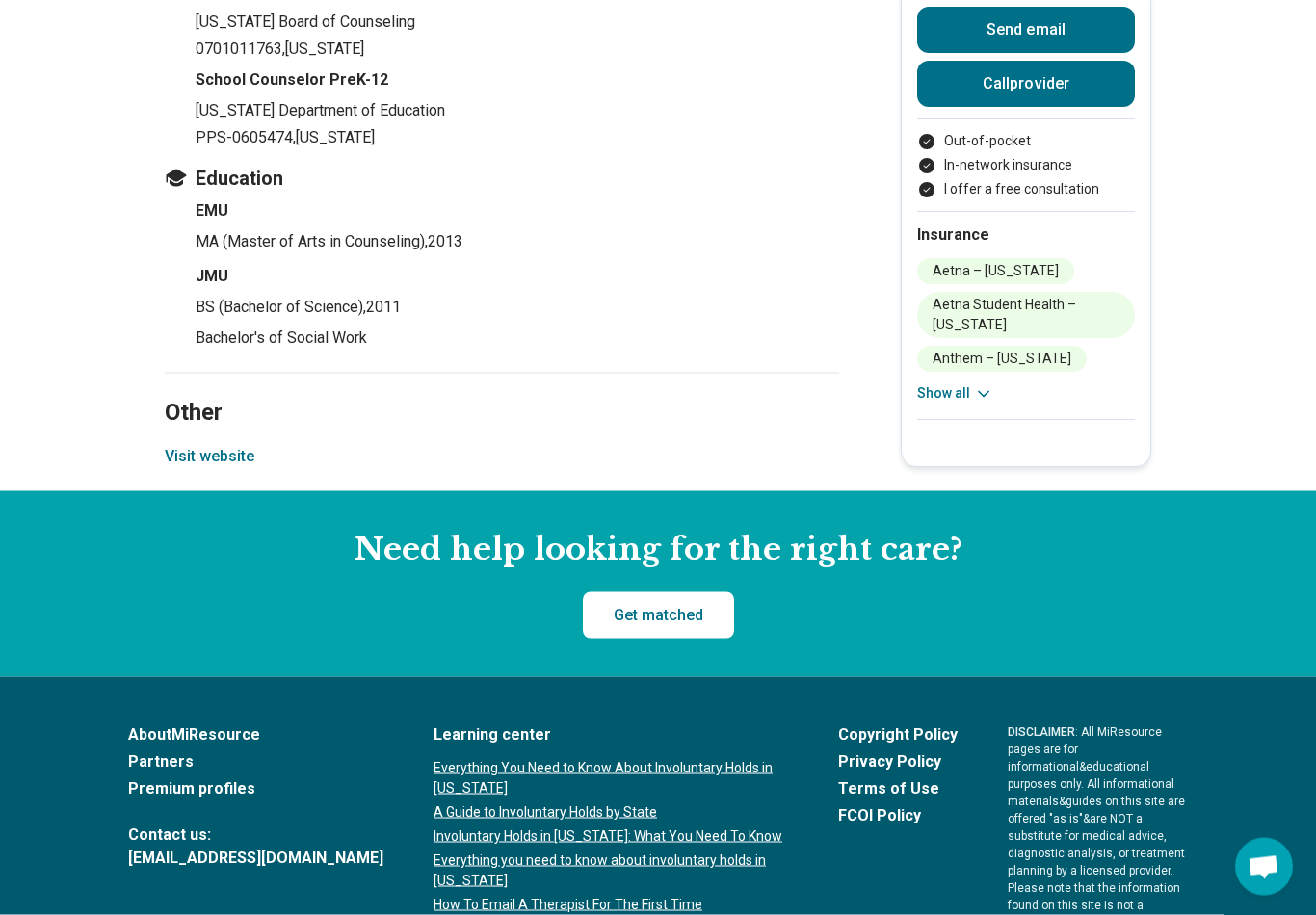
scroll to position [2506, 0]
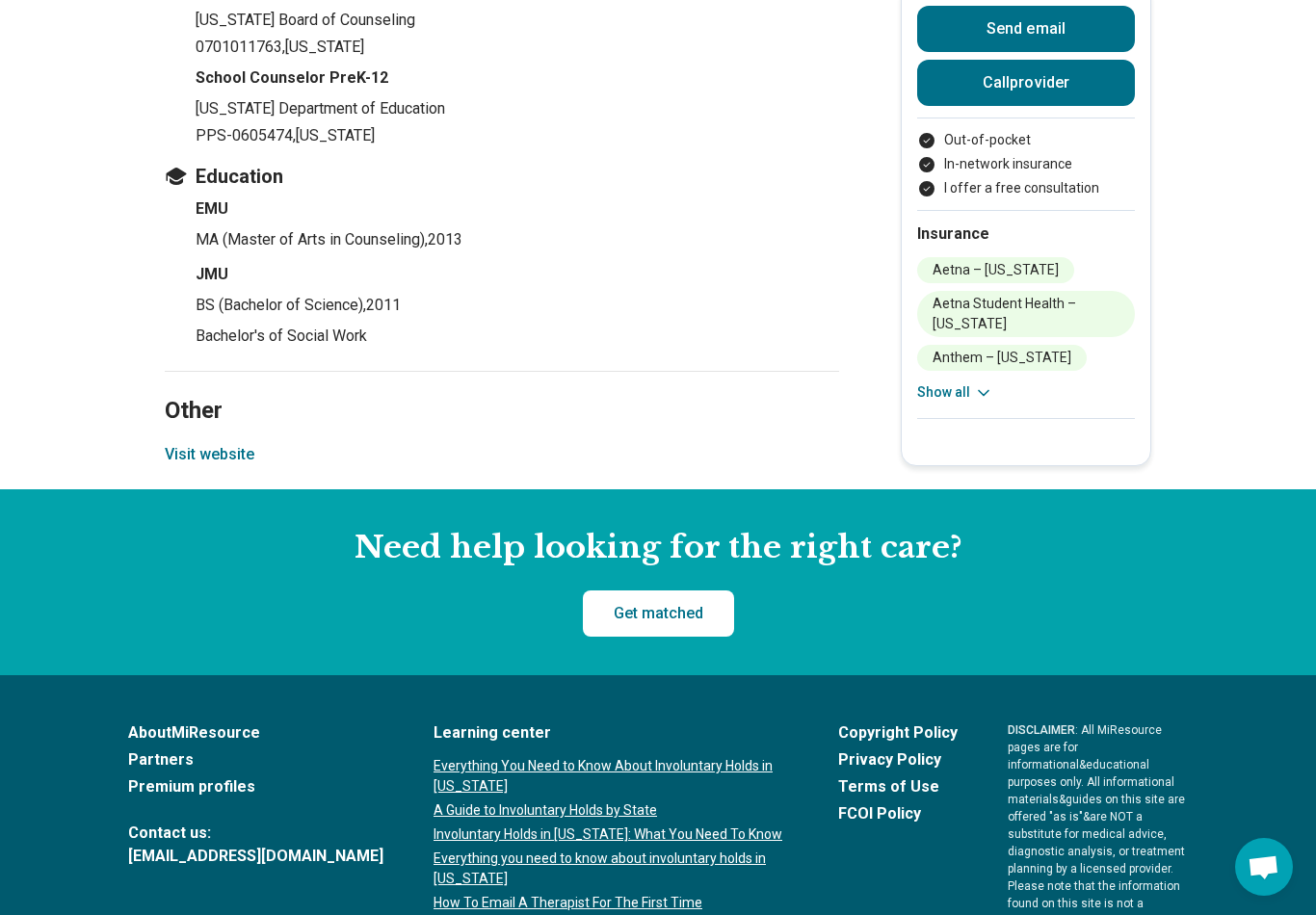
click at [193, 489] on section "Other Visit website" at bounding box center [502, 430] width 675 height 119
click at [224, 466] on button "Visit website" at bounding box center [209, 455] width 89 height 24
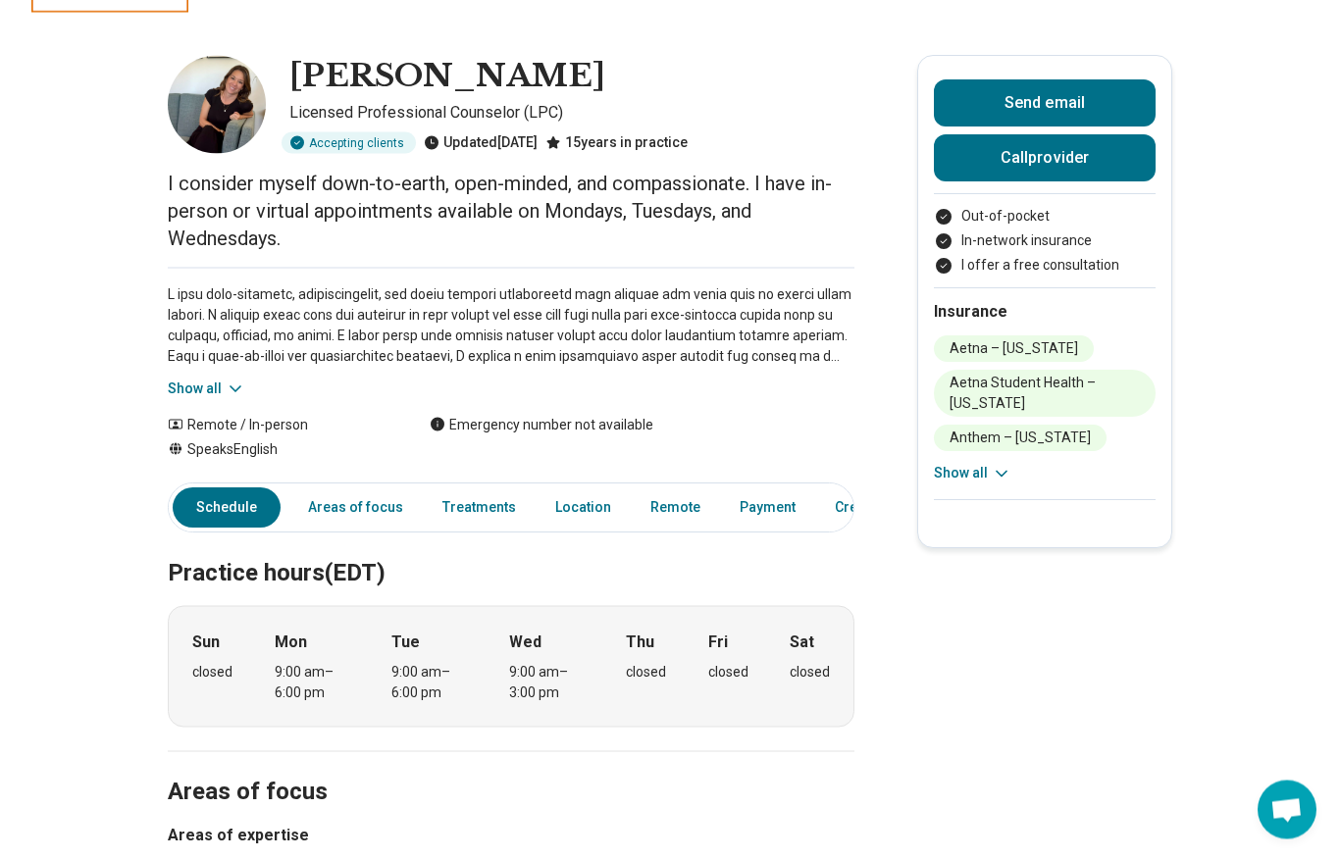
scroll to position [59, 0]
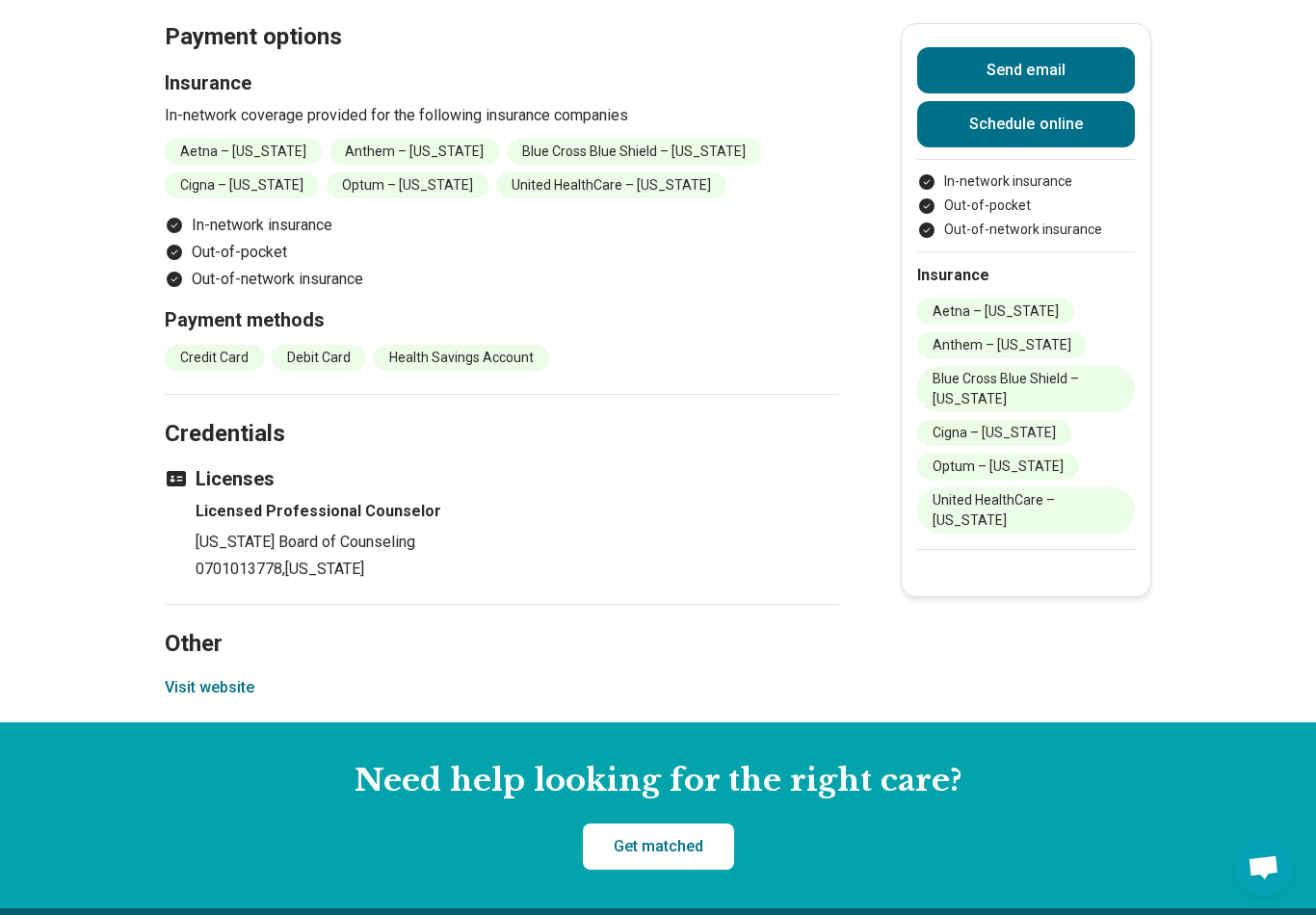
scroll to position [2037, 0]
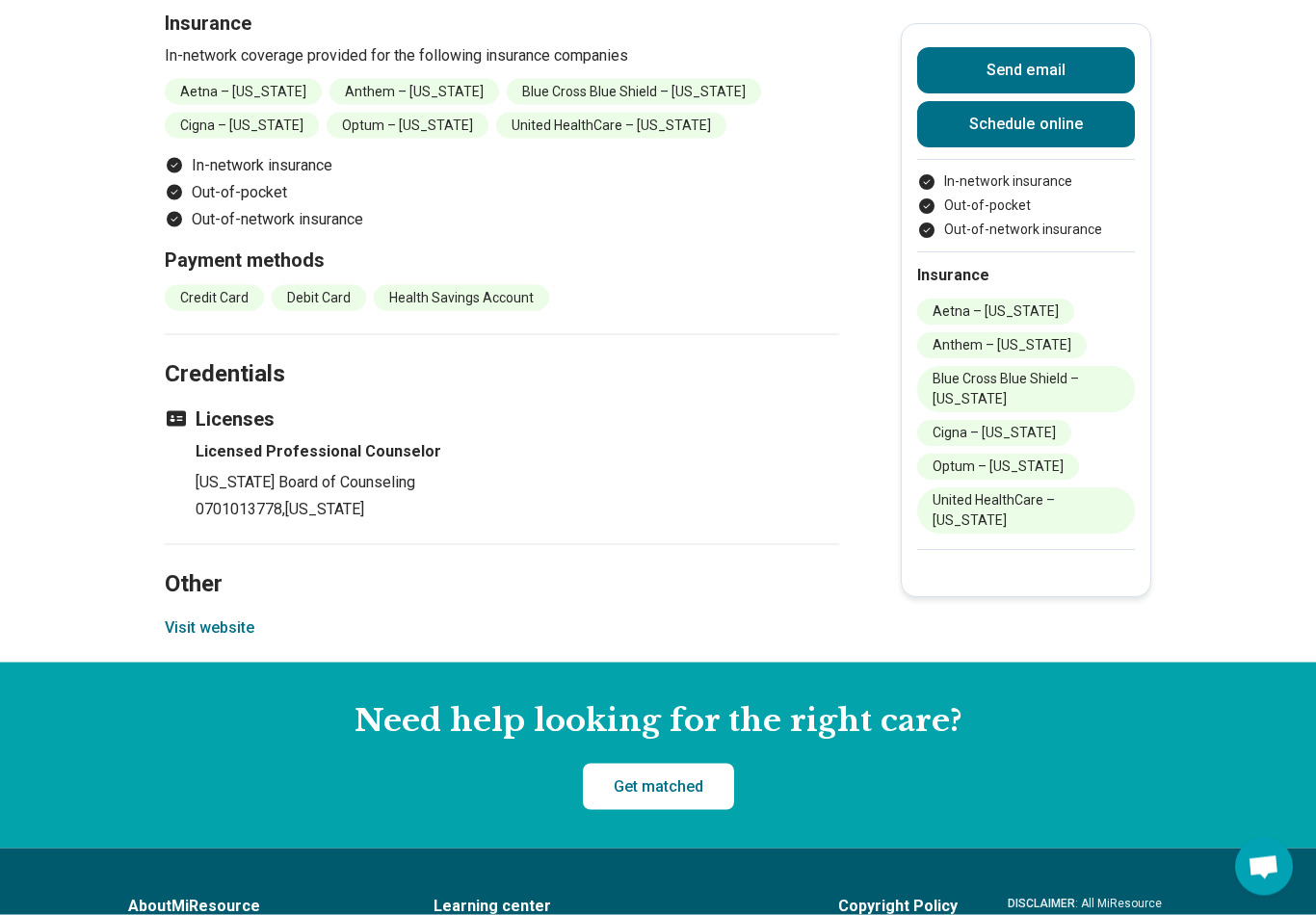
click at [236, 617] on button "Visit website" at bounding box center [209, 628] width 89 height 24
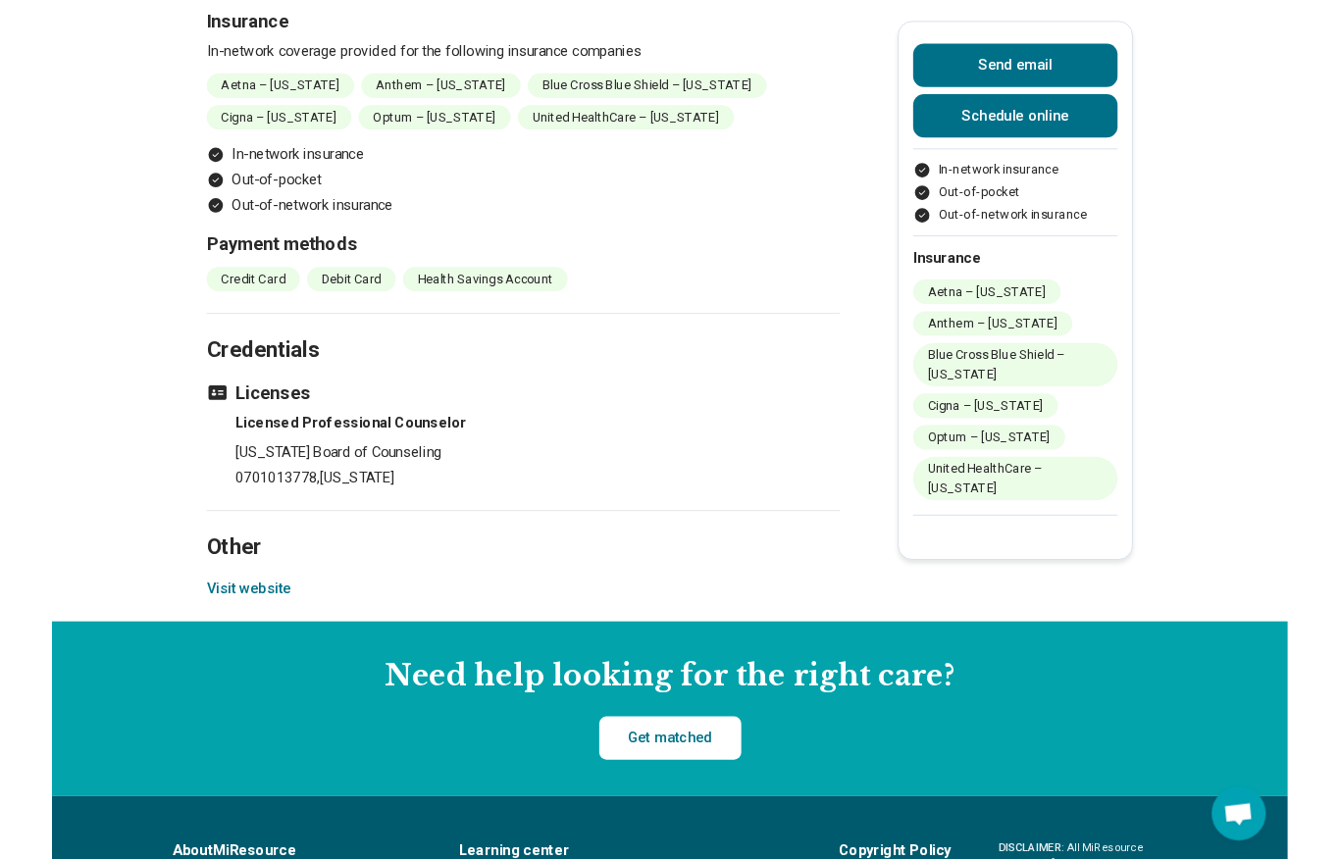
scroll to position [2148, 0]
